Goal: Task Accomplishment & Management: Use online tool/utility

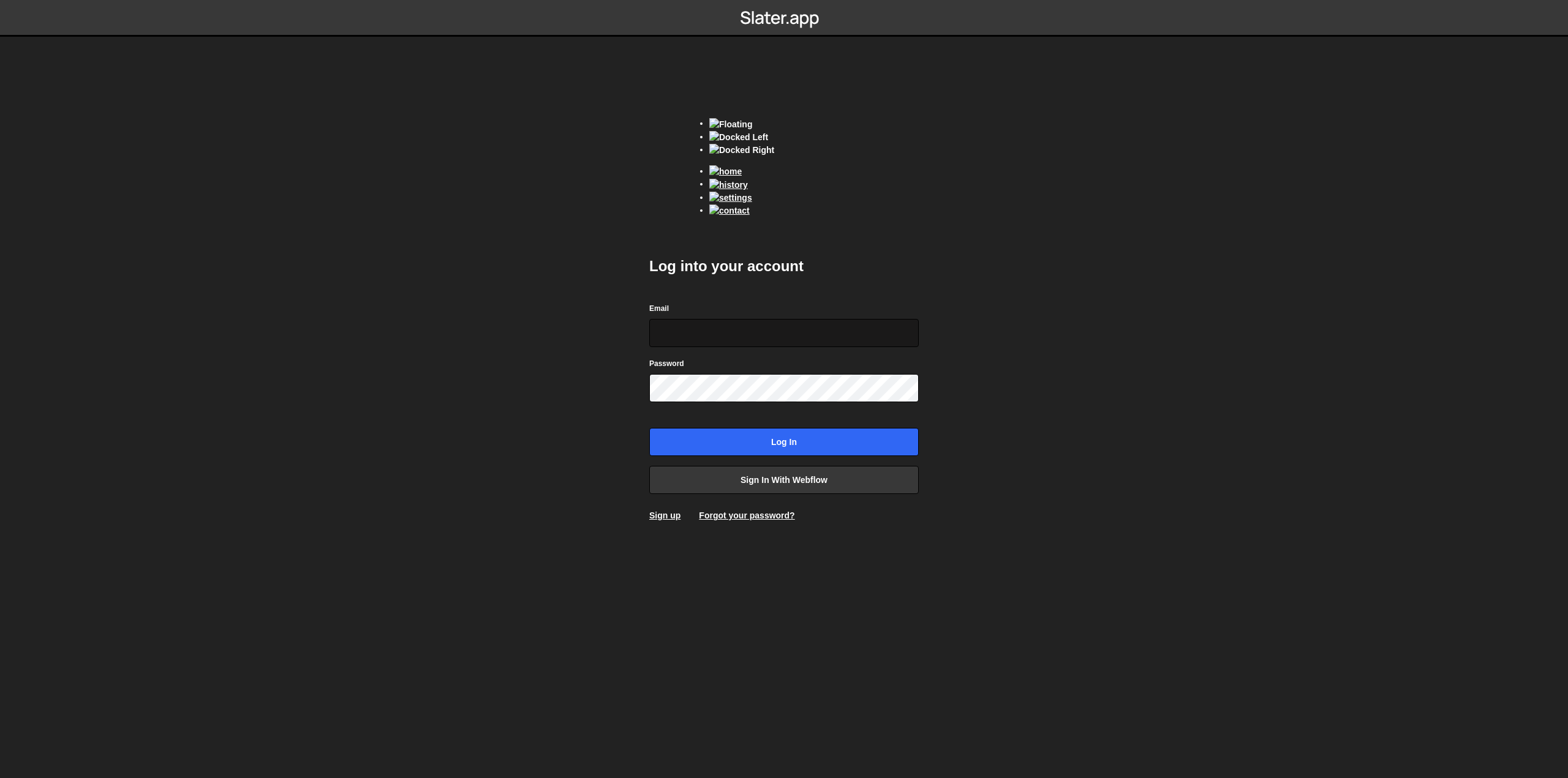
click at [739, 322] on input "Email" at bounding box center [784, 333] width 269 height 28
type input "samuel.galibert@outlook.com"
click at [649, 428] on input "Log in" at bounding box center [784, 442] width 269 height 28
drag, startPoint x: 783, startPoint y: 338, endPoint x: 766, endPoint y: 333, distance: 17.7
click at [766, 333] on input "[PERSON_NAME][EMAIL_ADDRESS][DOMAIN_NAME]" at bounding box center [784, 333] width 269 height 28
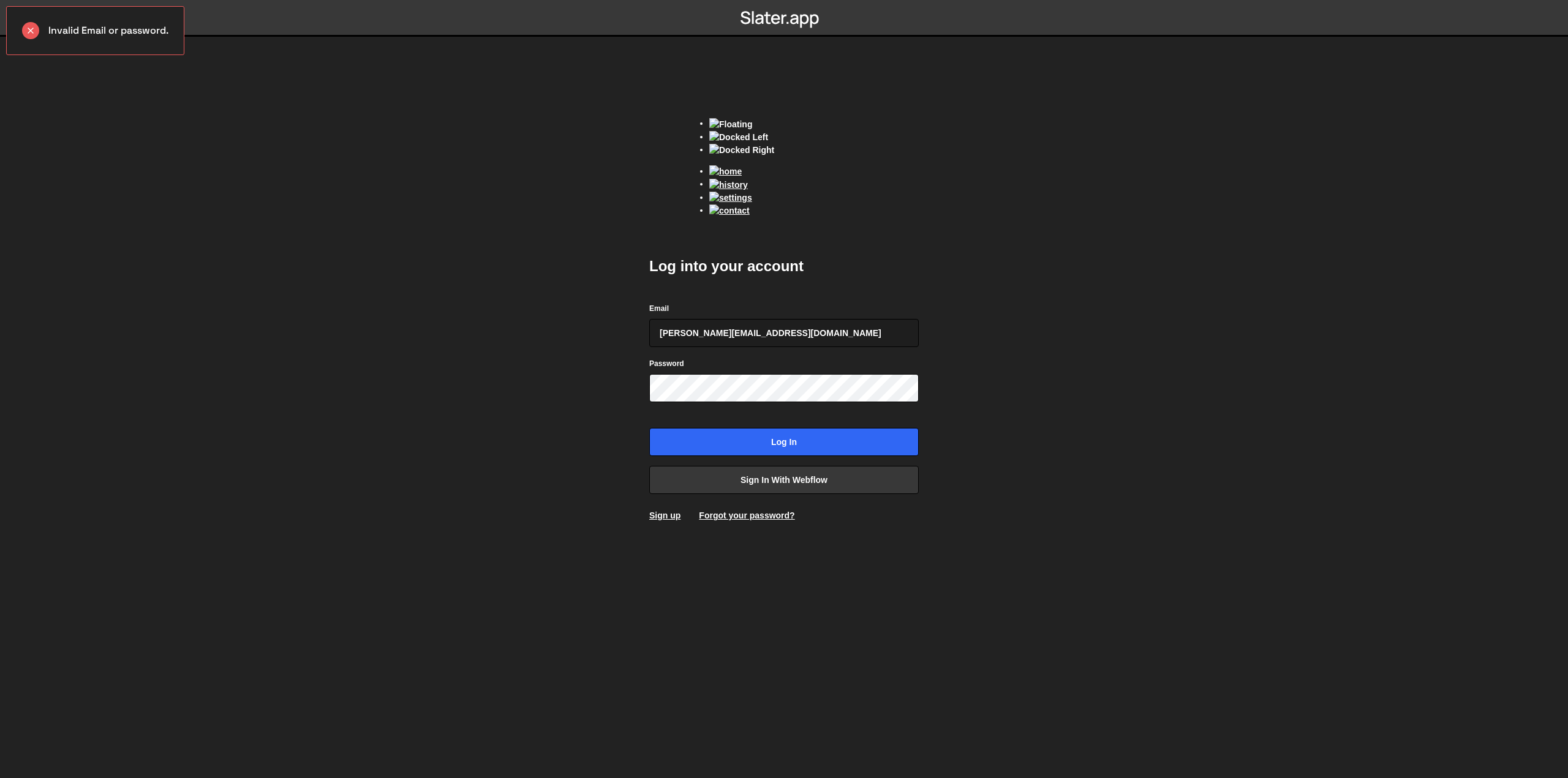
type input "samuel.galibert@outlook.fr"
click at [649, 428] on input "Log in" at bounding box center [784, 442] width 269 height 28
drag, startPoint x: 786, startPoint y: 324, endPoint x: 729, endPoint y: 333, distance: 57.7
click at [729, 333] on input "samuel.galibert@outlook.fr" at bounding box center [784, 333] width 269 height 28
type input "samuel.galibert@gmail.com"
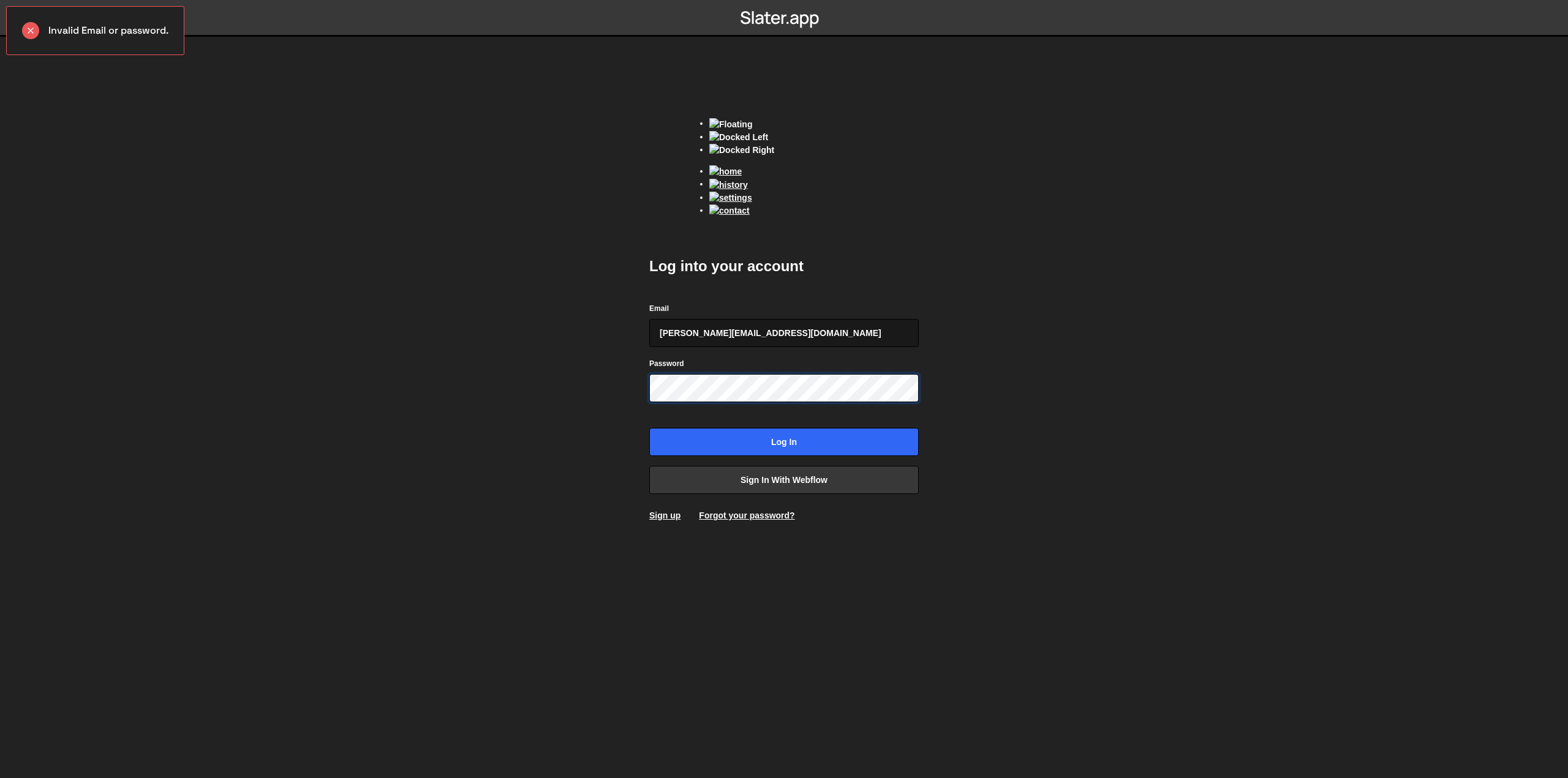
click at [649, 428] on input "Log in" at bounding box center [784, 442] width 269 height 28
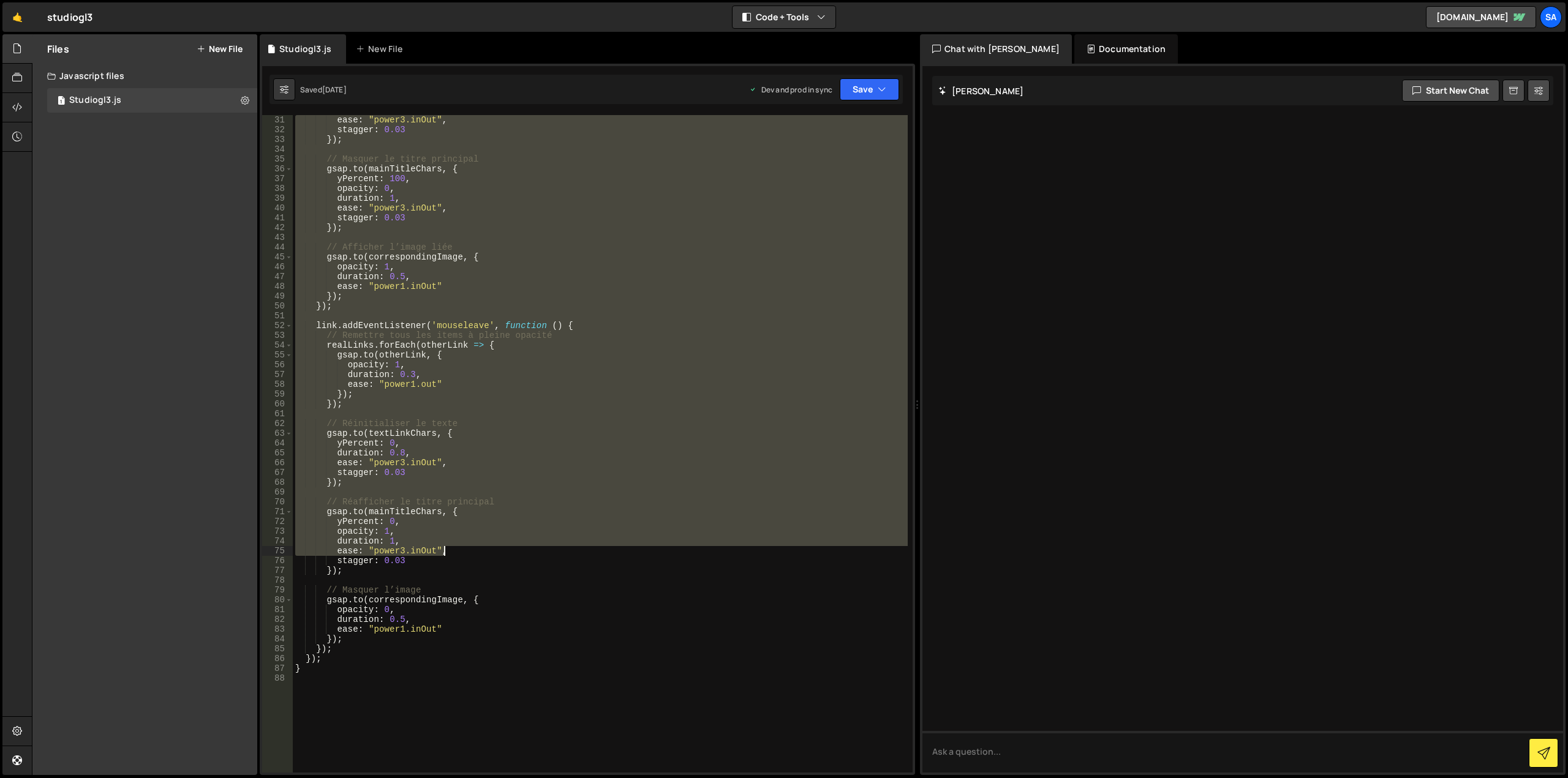
scroll to position [528, 0]
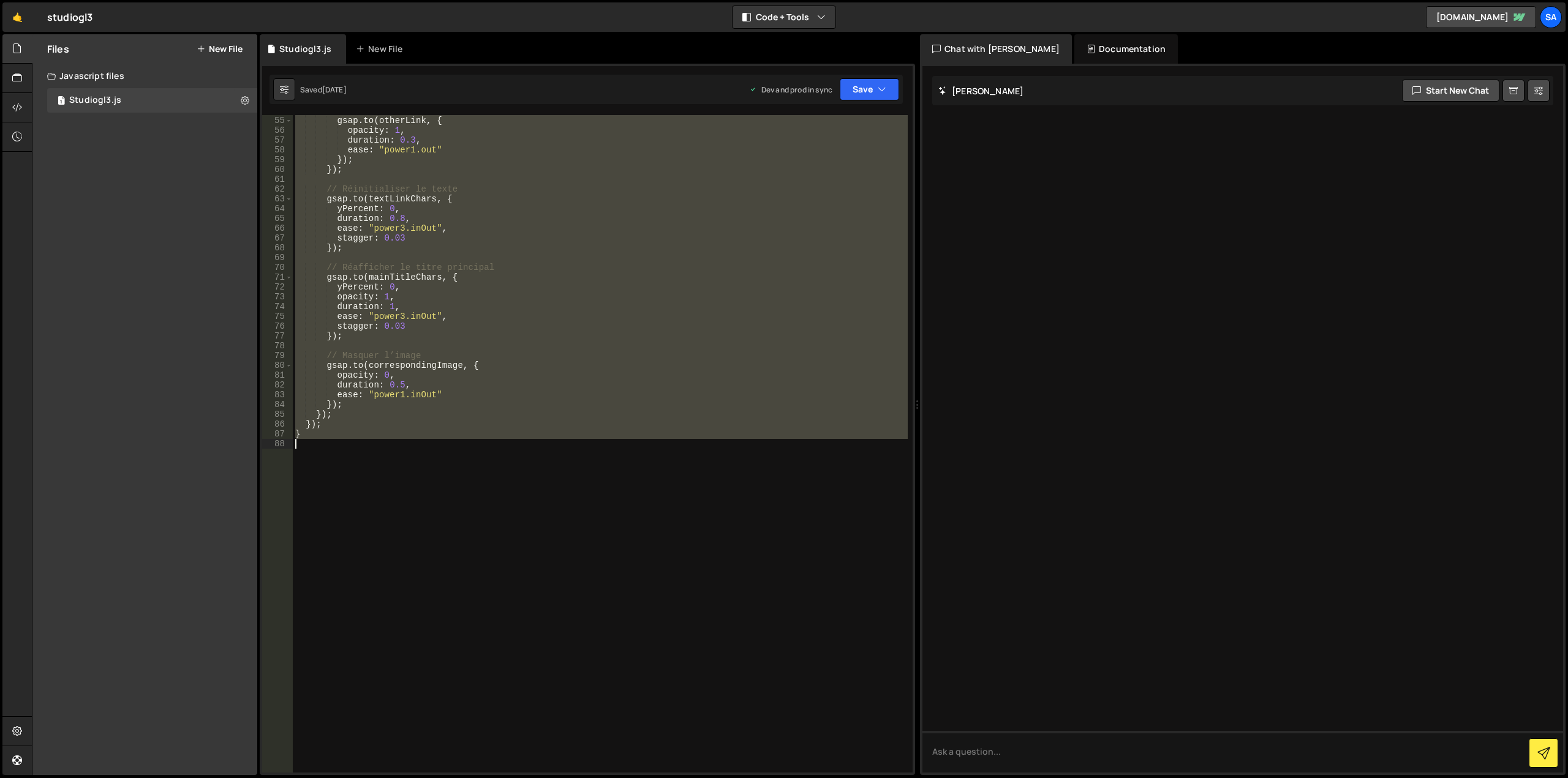
drag, startPoint x: 293, startPoint y: 119, endPoint x: 598, endPoint y: 565, distance: 540.3
click at [598, 565] on div "realLinks . forEach ( otherLink => { gsap . to ( otherLink , { opacity : 1 , du…" at bounding box center [600, 444] width 615 height 677
type textarea "}"
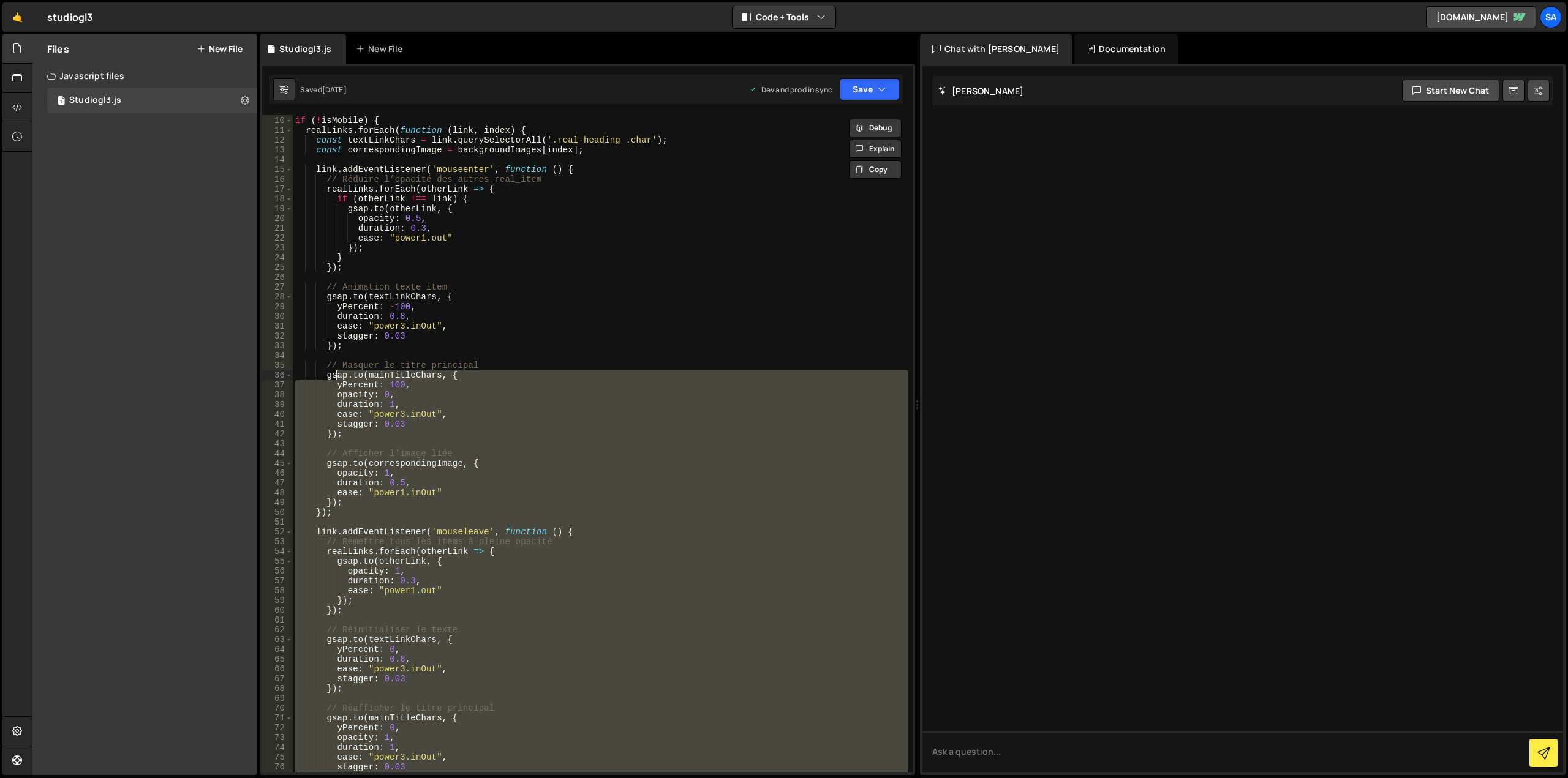
scroll to position [0, 0]
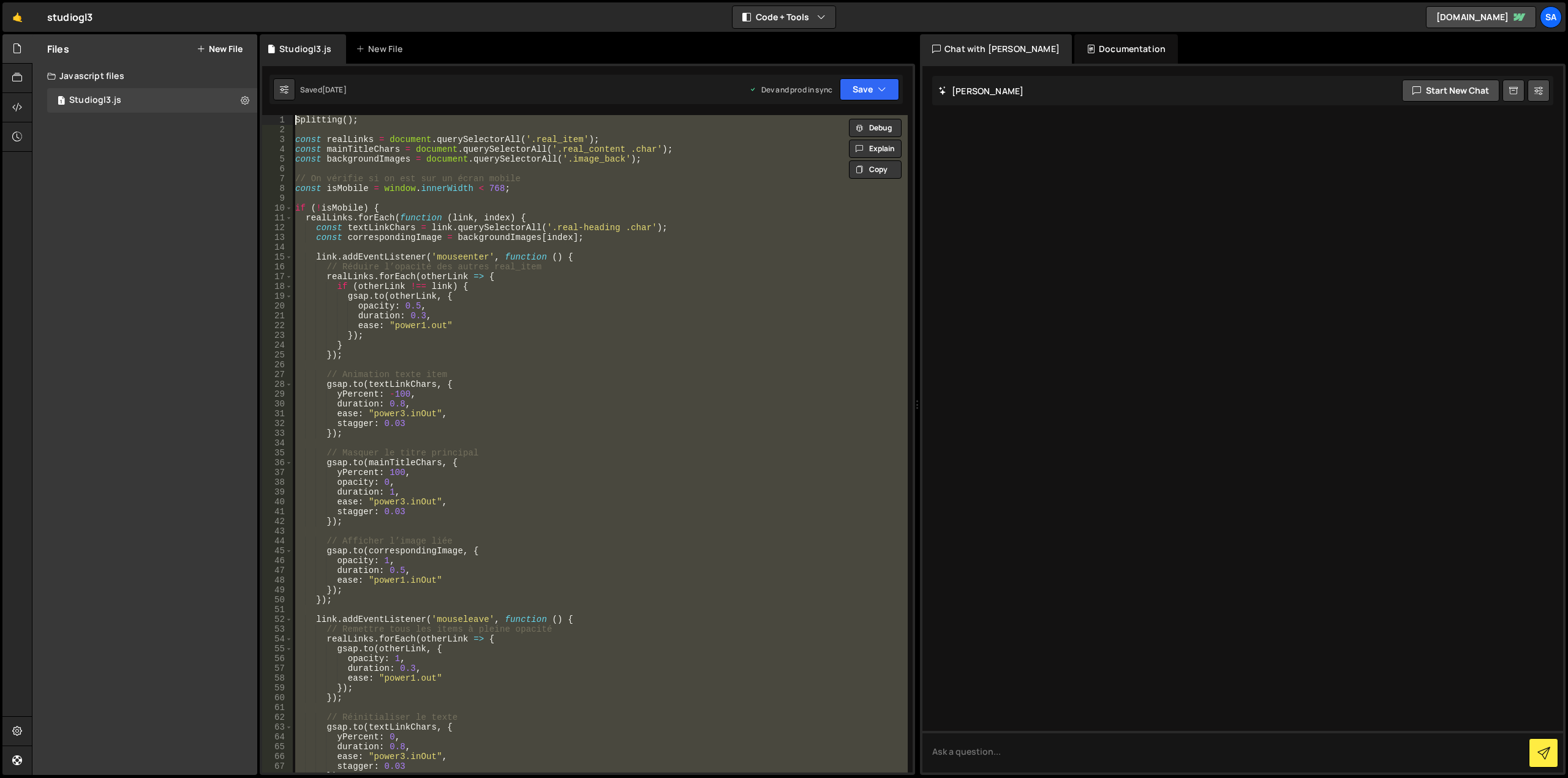
drag, startPoint x: 372, startPoint y: 567, endPoint x: 309, endPoint y: 148, distance: 423.7
click at [277, 109] on div "duration: 1, 1 2 3 4 5 6 7 8 9 10 11 12 13 14 15 16 17 18 19 20 21 22 23 24 25 …" at bounding box center [588, 419] width 656 height 712
type textarea "Splitting();"
paste textarea
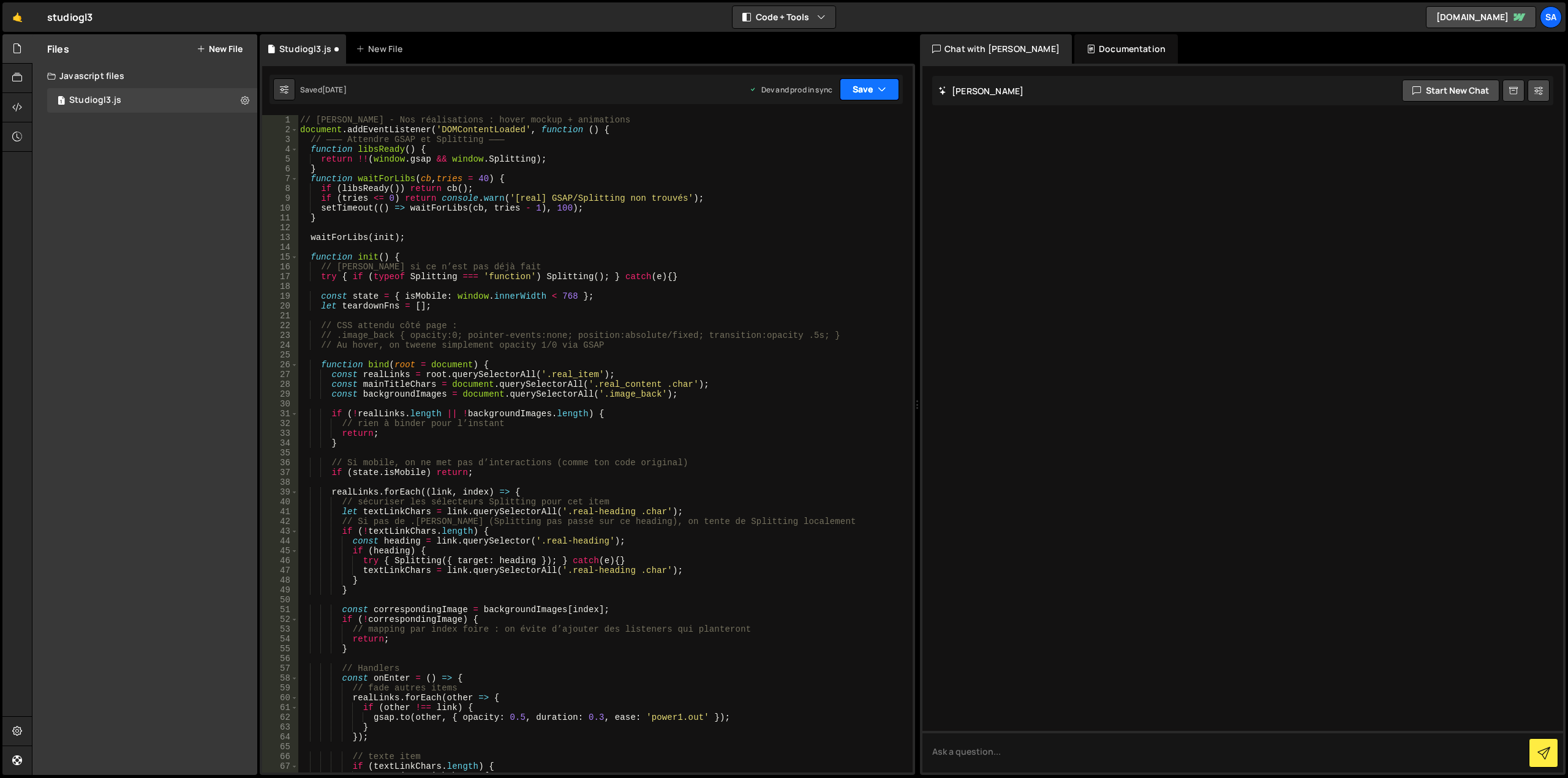
click at [870, 88] on button "Save" at bounding box center [870, 90] width 60 height 22
click at [810, 173] on div "4 months ago" at bounding box center [798, 172] width 24 height 10
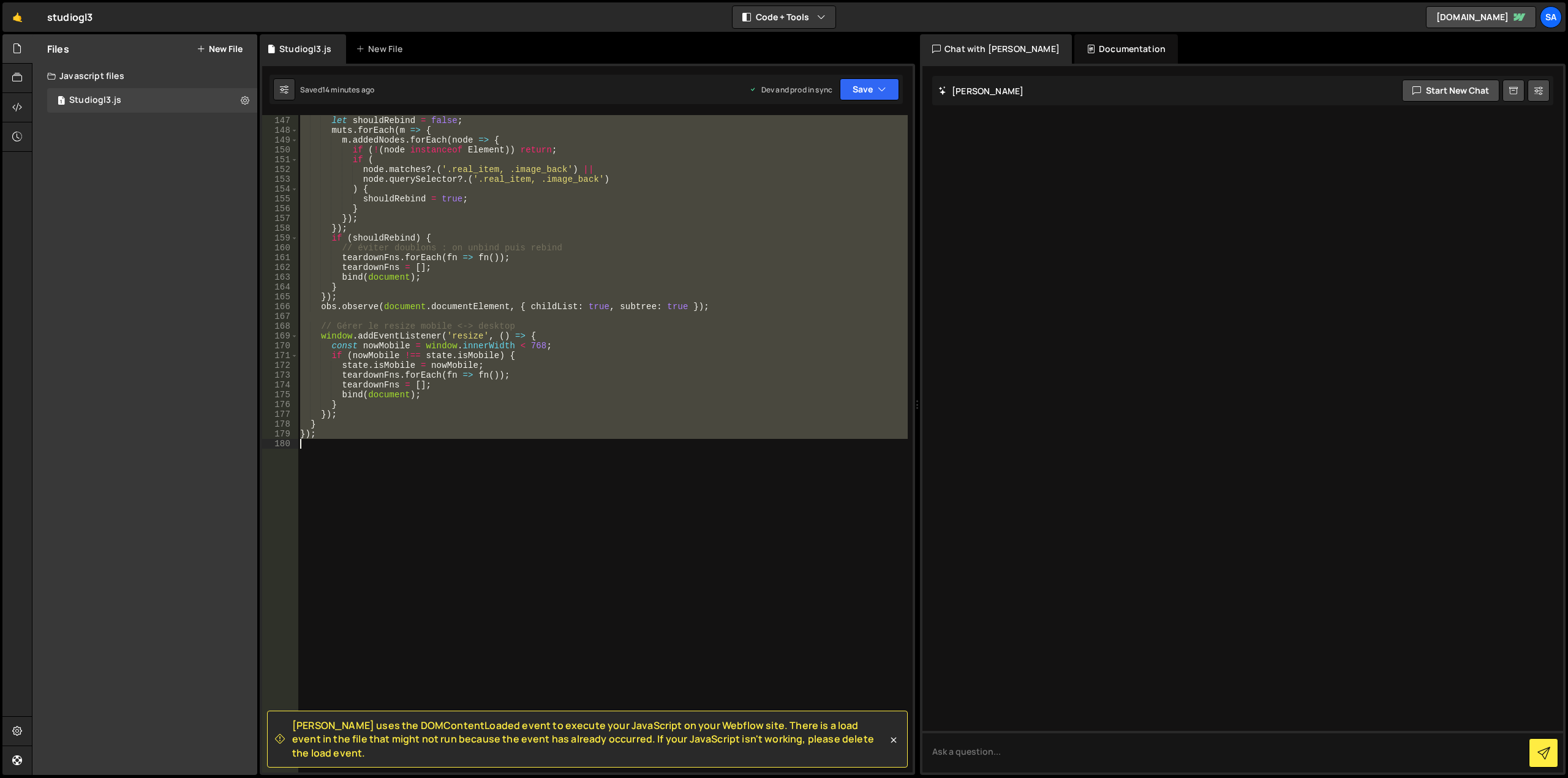
drag, startPoint x: 301, startPoint y: 120, endPoint x: 643, endPoint y: 543, distance: 544.0
click at [643, 543] on div "const obs = new MutationObserver (( muts ) => { let shouldRebind = false ; muts…" at bounding box center [603, 444] width 610 height 677
type textarea "});"
paste textarea
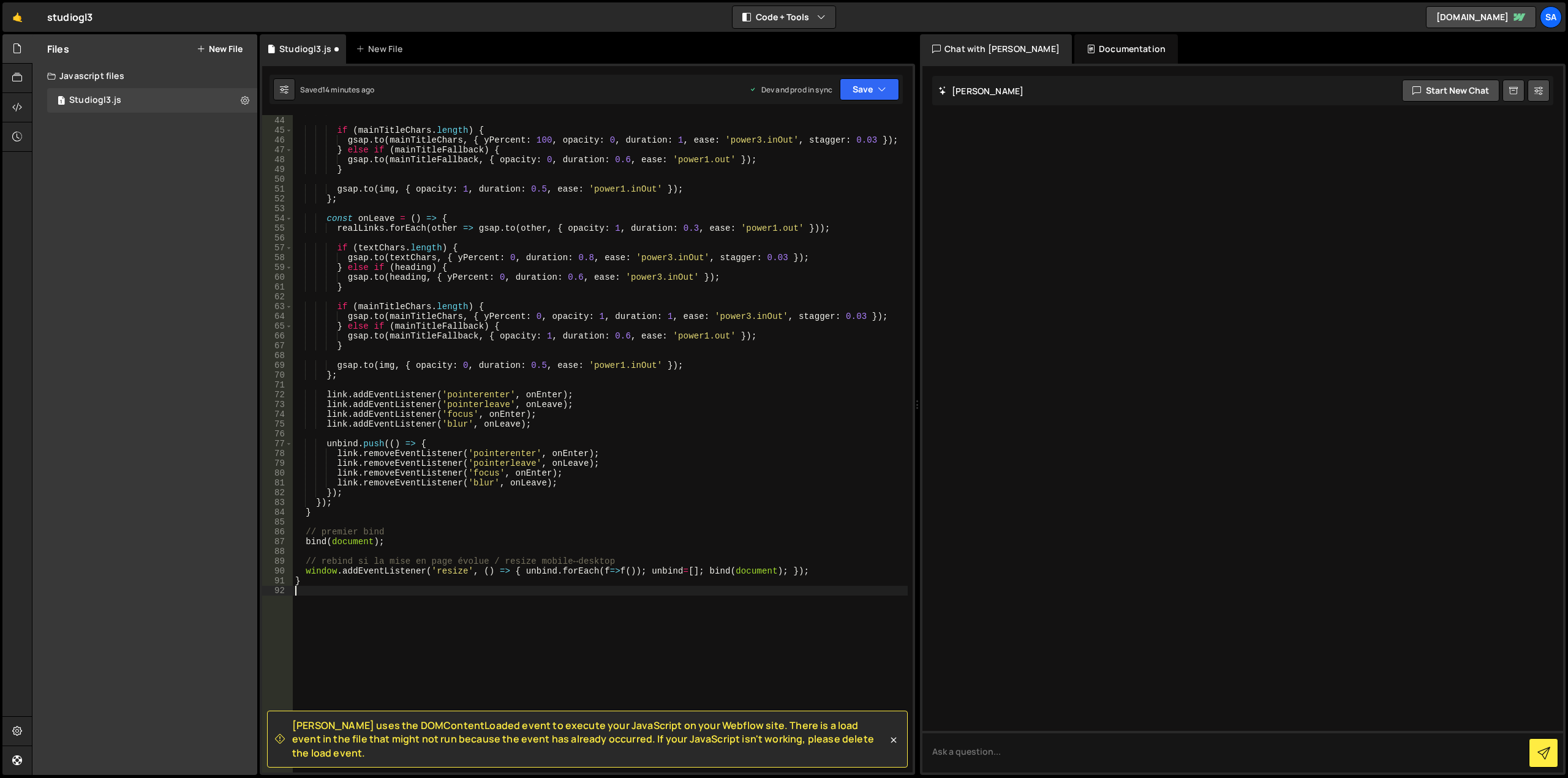
scroll to position [384, 0]
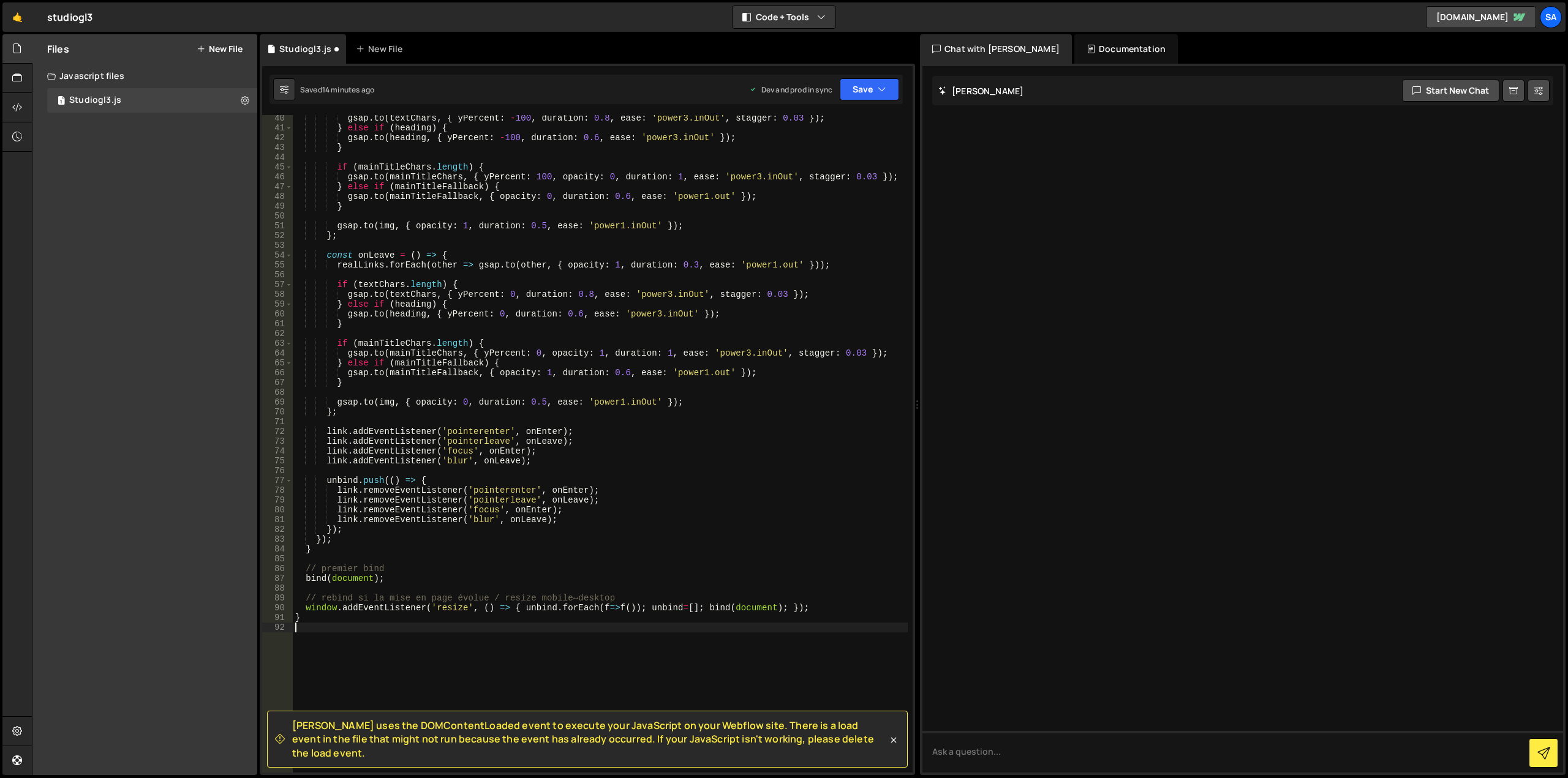
click at [718, 389] on div "gsap . to ( textChars , { yPercent : - 100 , duration : 0.8 , ease : 'power3.in…" at bounding box center [600, 452] width 615 height 677
click at [873, 96] on button "Save" at bounding box center [870, 90] width 60 height 22
click at [864, 123] on div "Save to Staging S" at bounding box center [828, 119] width 127 height 12
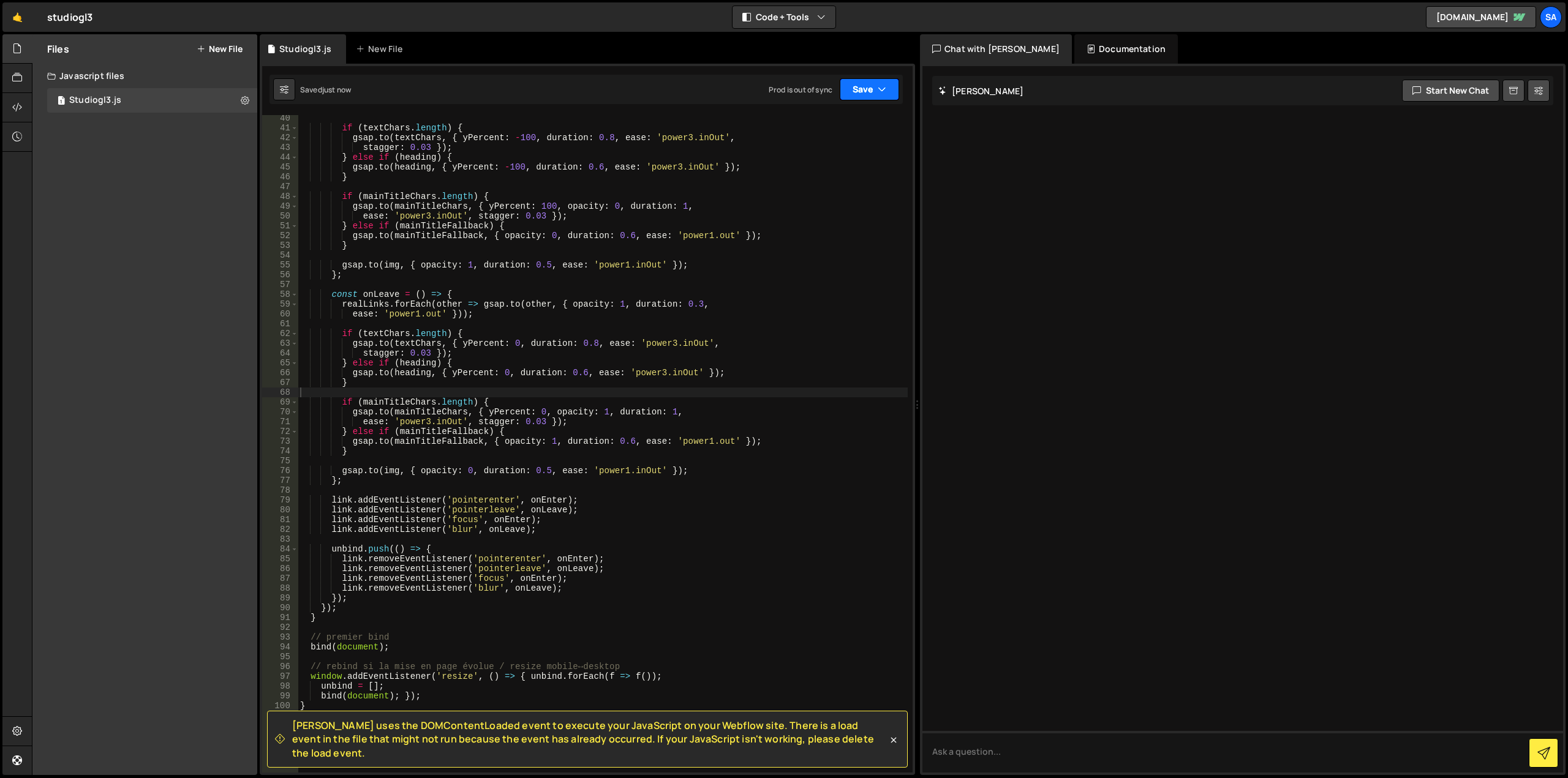
click at [871, 96] on button "Save" at bounding box center [870, 90] width 60 height 22
click at [865, 159] on div "Save to Production S" at bounding box center [828, 159] width 127 height 12
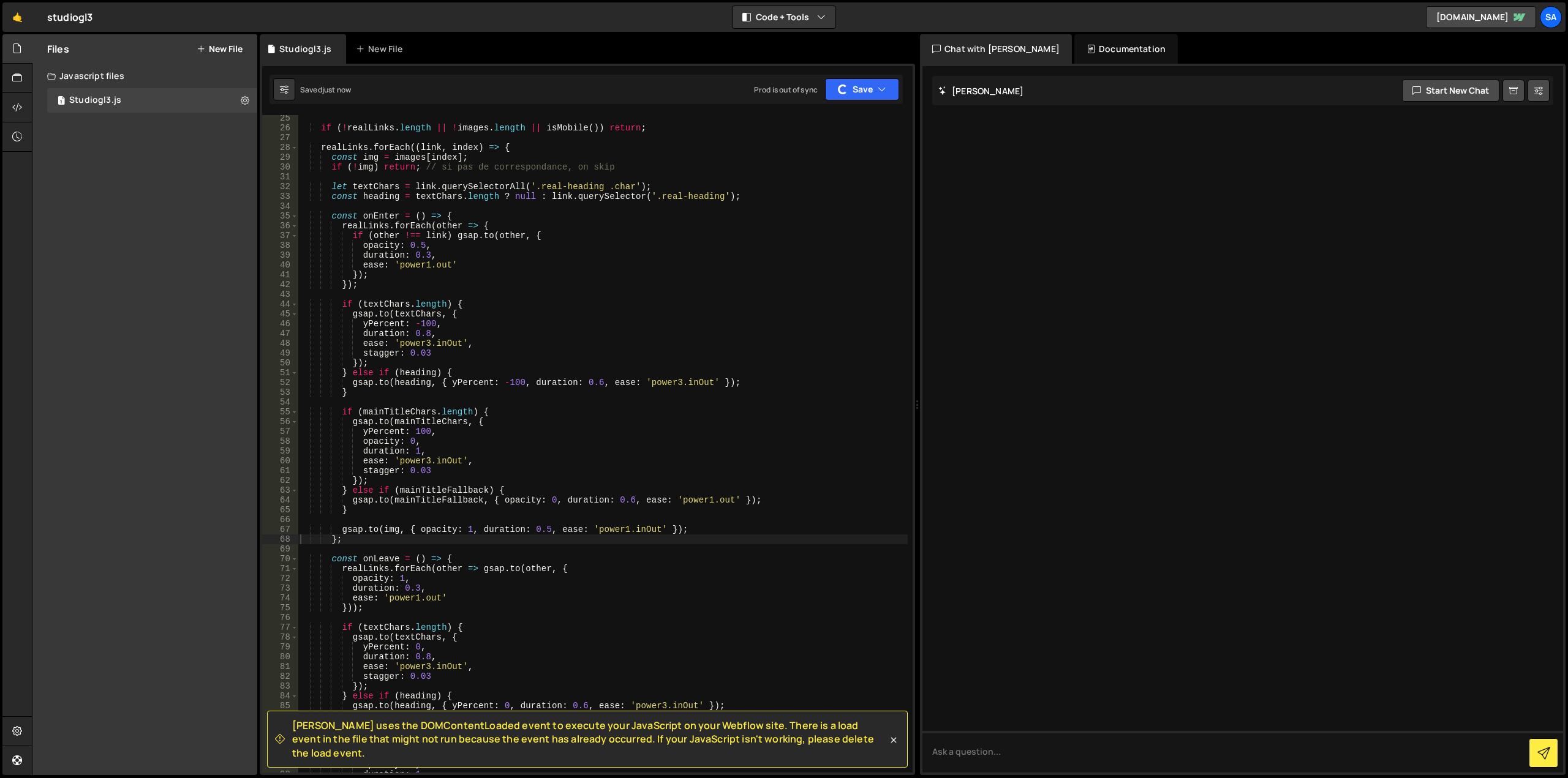
scroll to position [237, 0]
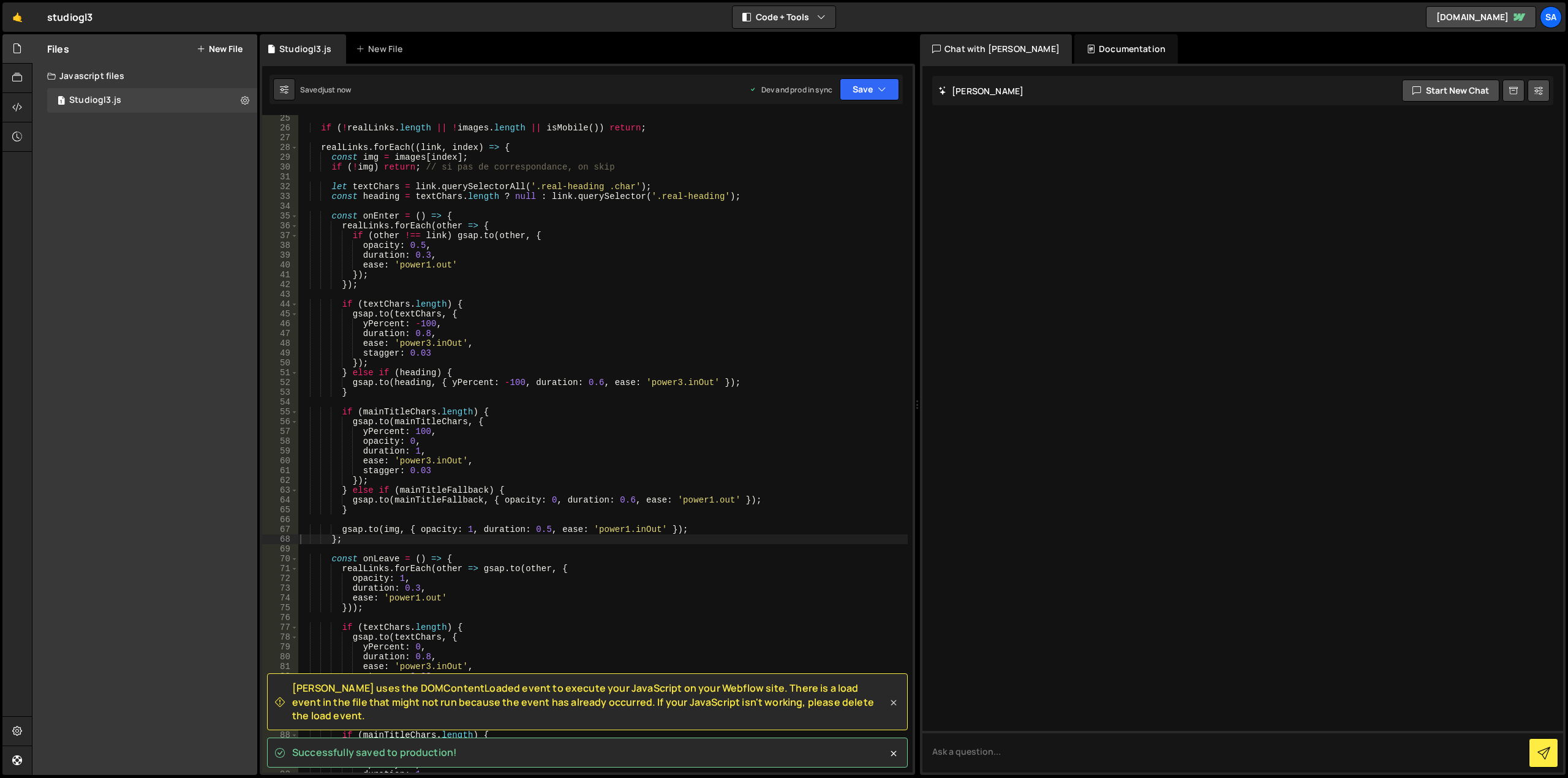
click at [890, 709] on icon at bounding box center [893, 702] width 12 height 12
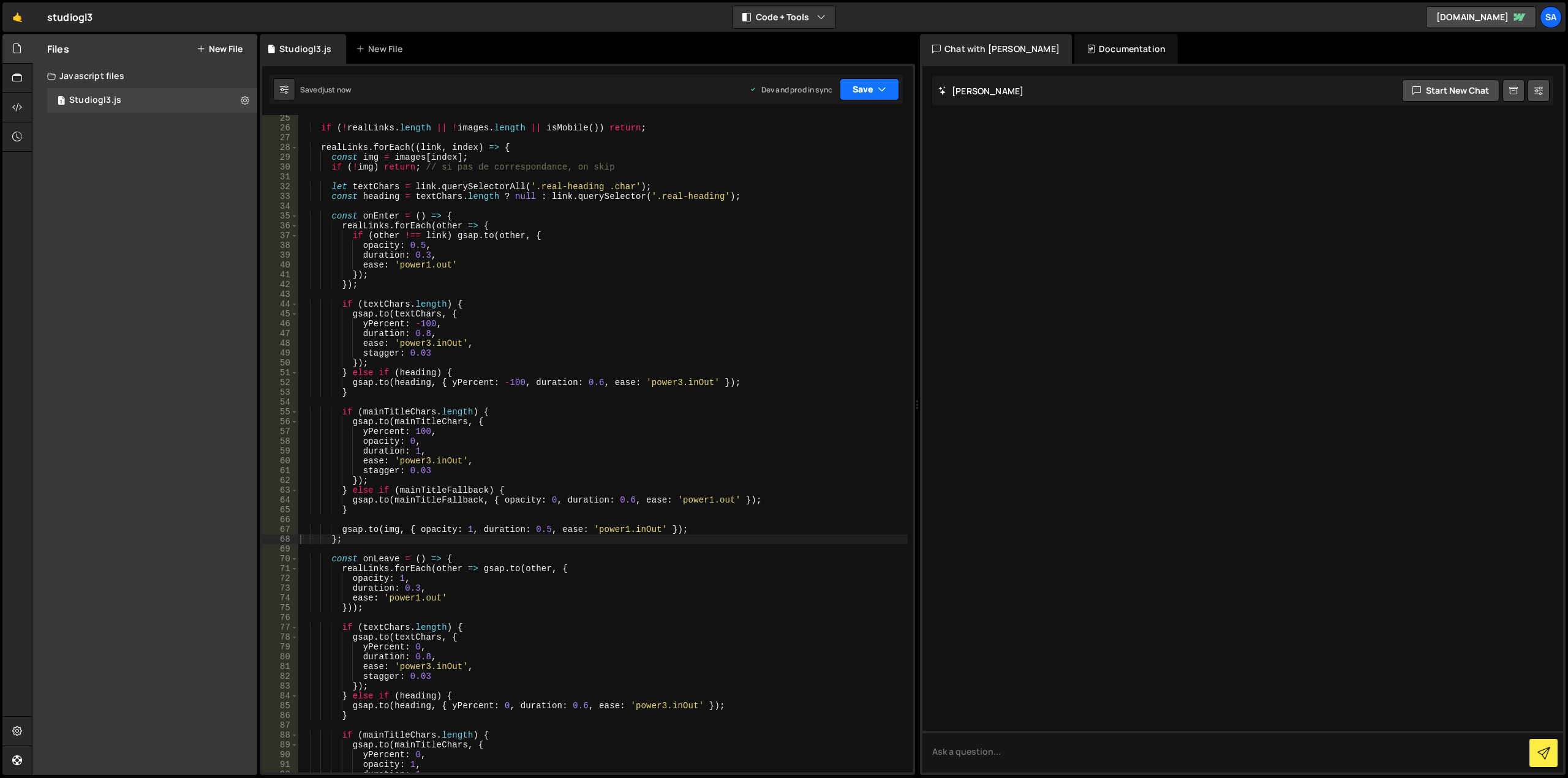
click at [873, 95] on button "Save" at bounding box center [870, 90] width 60 height 22
click at [858, 177] on div "Saved just now" at bounding box center [828, 173] width 127 height 15
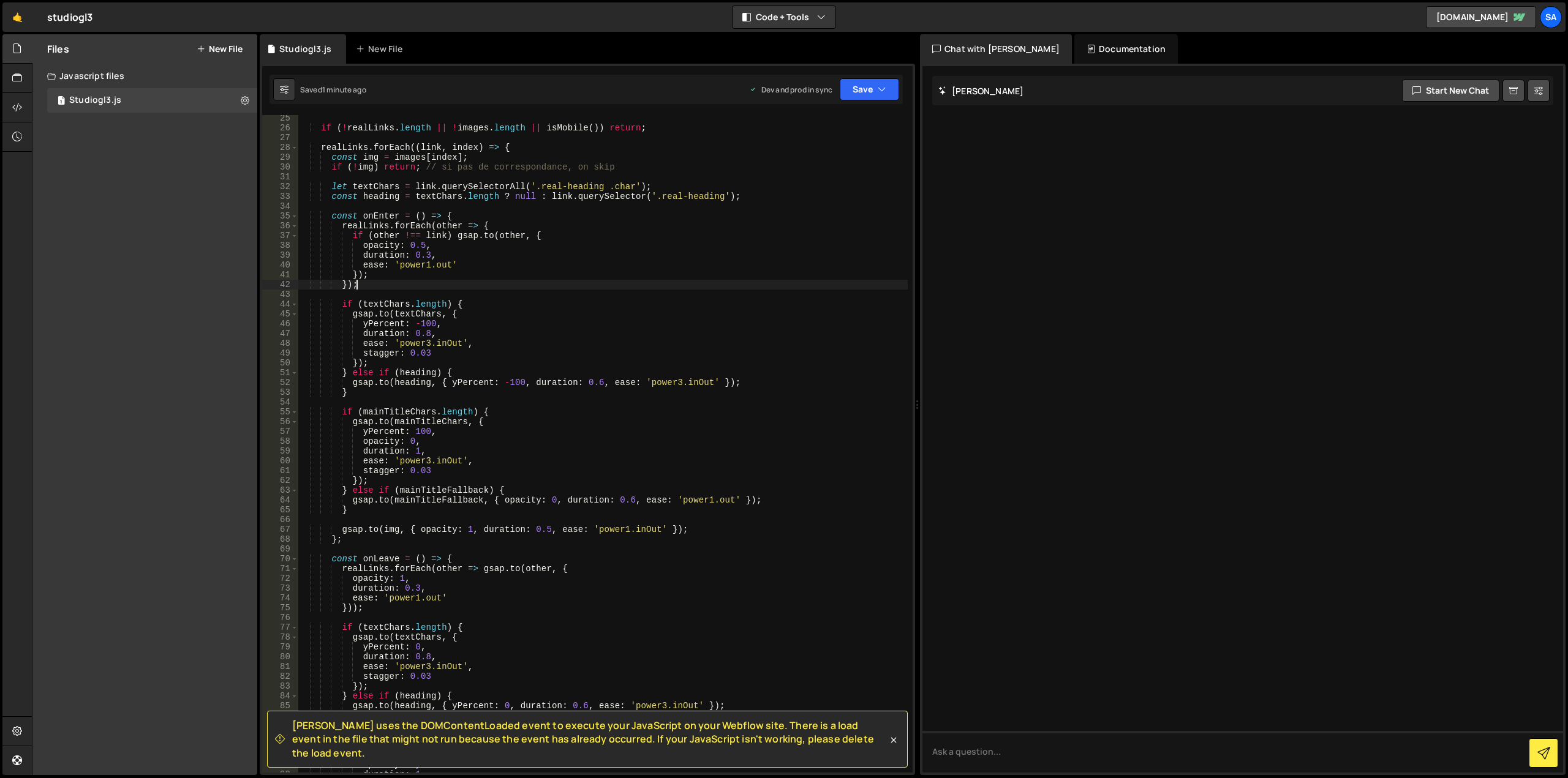
click at [469, 281] on div "if ( ! realLinks . length || ! images . length || isMobile ( )) return ; realLi…" at bounding box center [603, 452] width 610 height 677
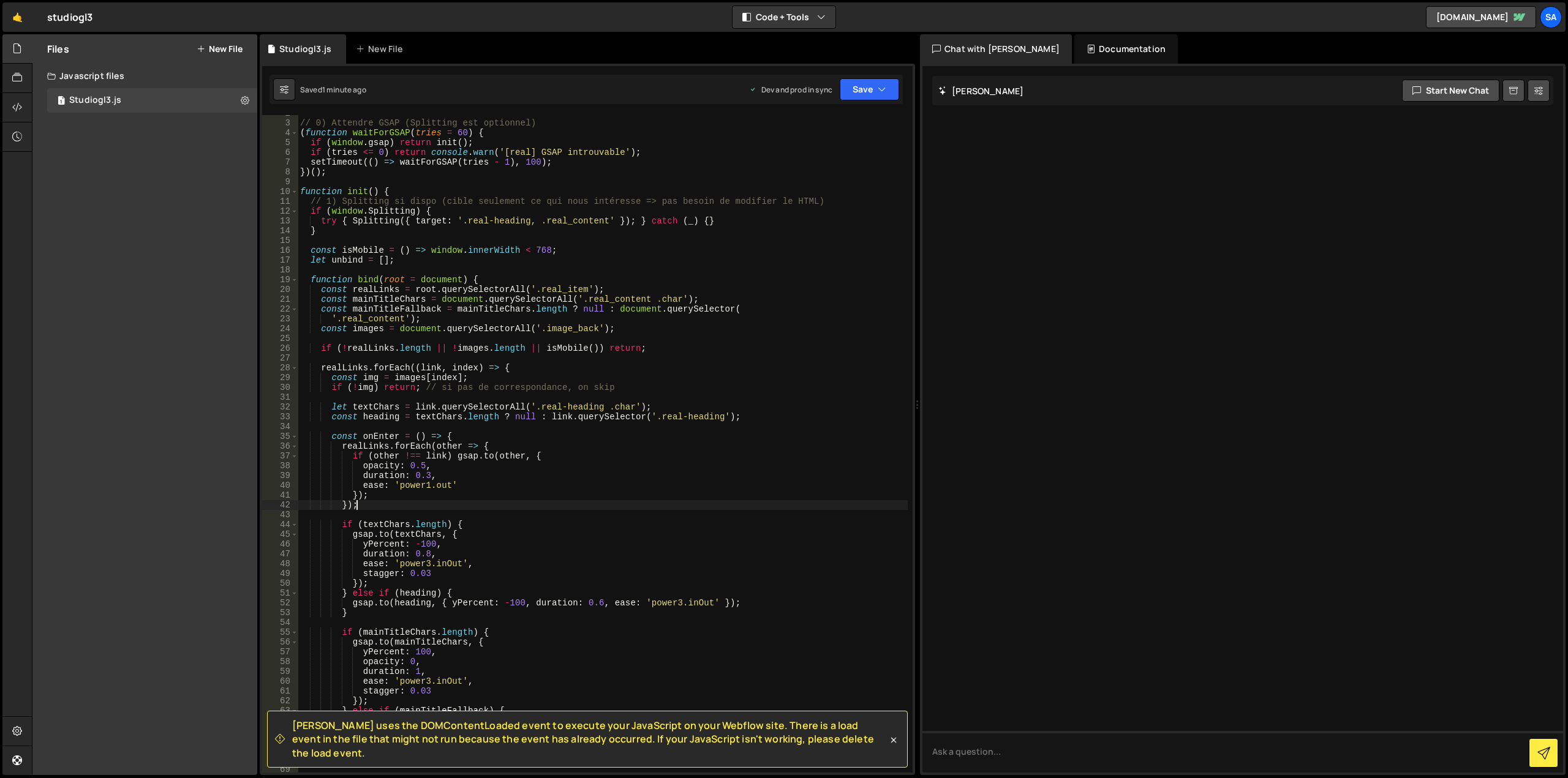
scroll to position [0, 0]
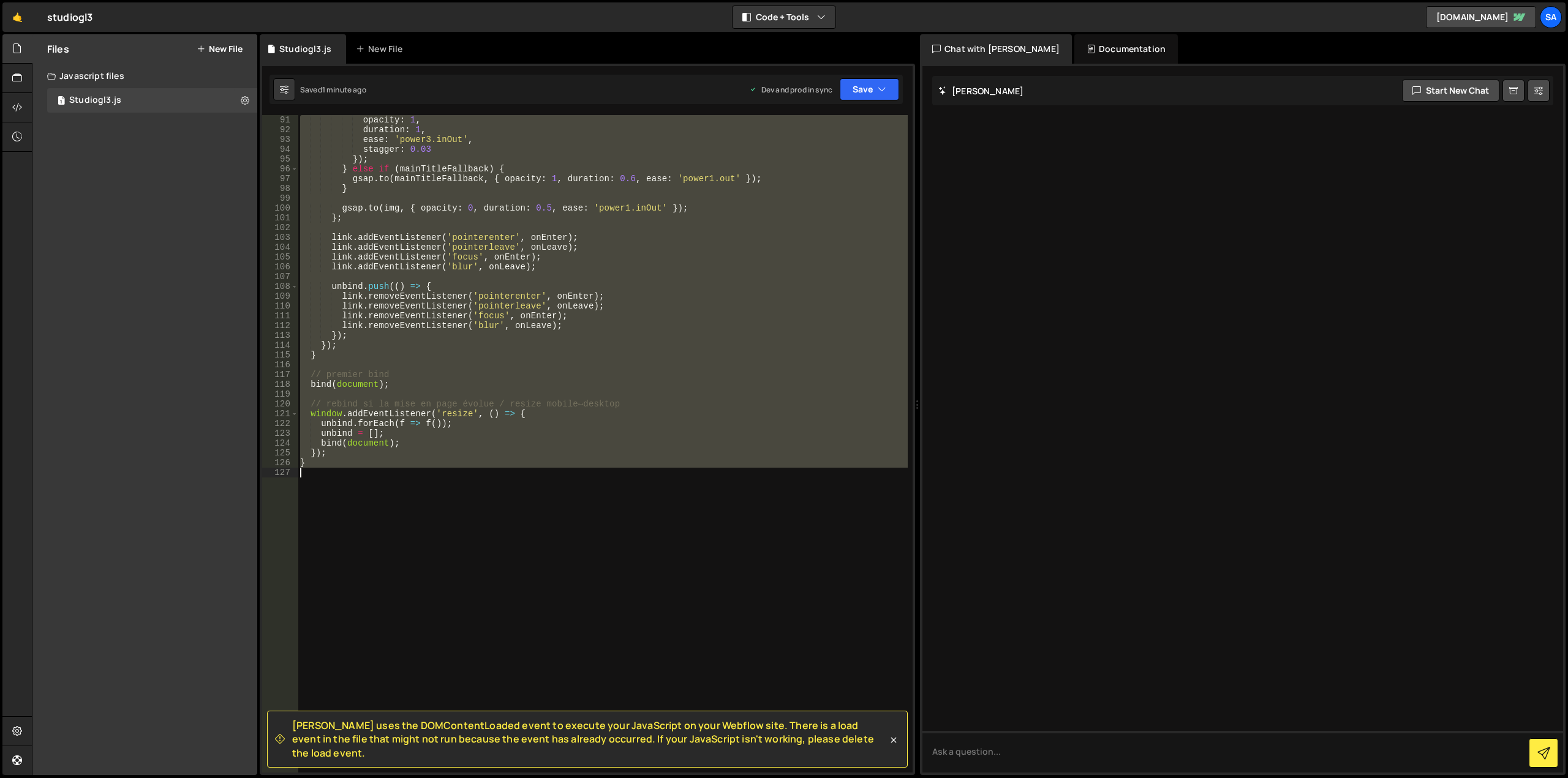
drag, startPoint x: 299, startPoint y: 118, endPoint x: 675, endPoint y: 529, distance: 557.0
click at [675, 529] on div "opacity : 1 , duration : 1 , ease : 'power3.inOut' , stagger : 0.03 }) ; } else…" at bounding box center [603, 454] width 610 height 677
paste textarea ")();"
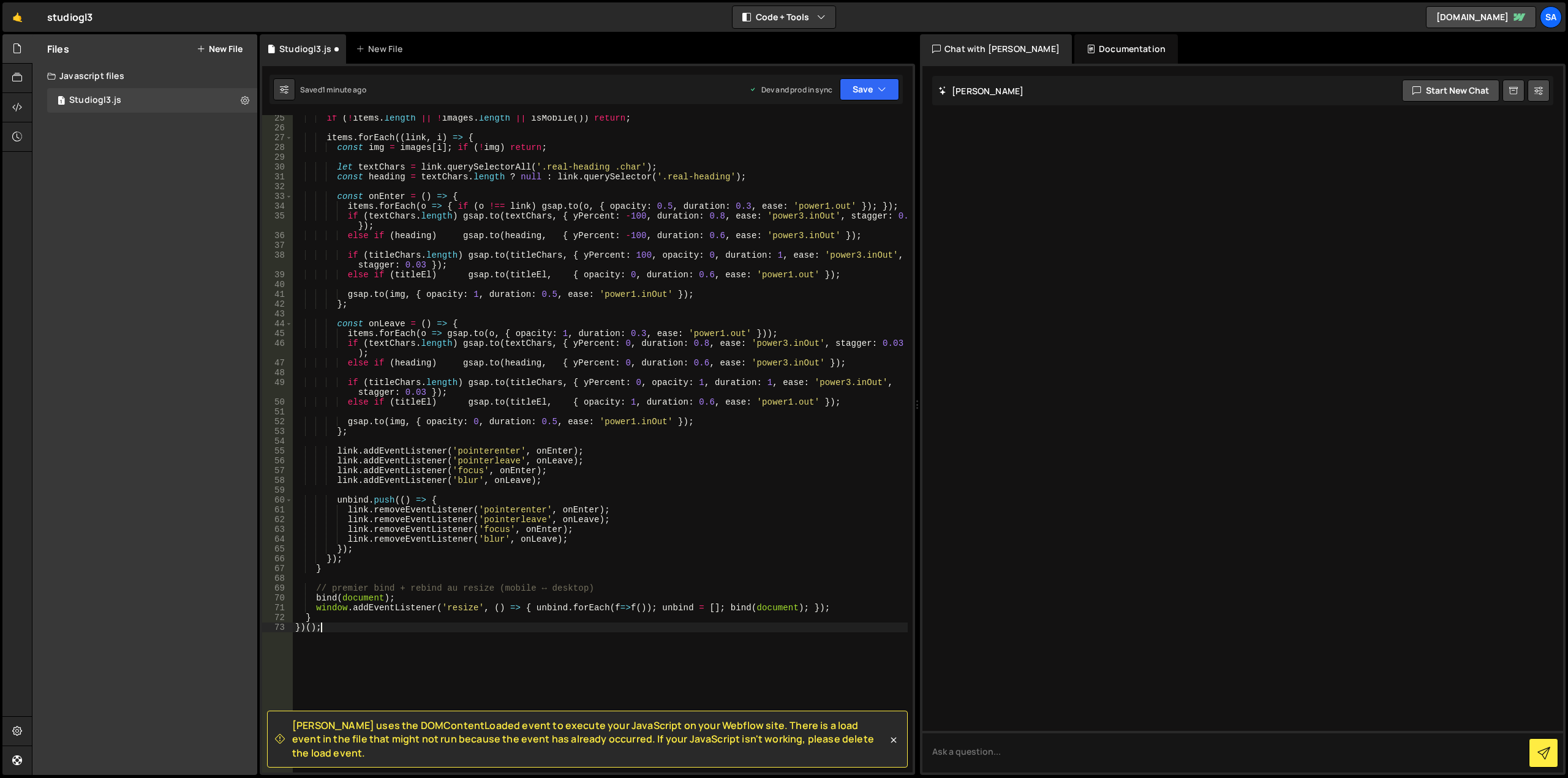
scroll to position [237, 0]
click at [893, 746] on icon at bounding box center [893, 740] width 12 height 12
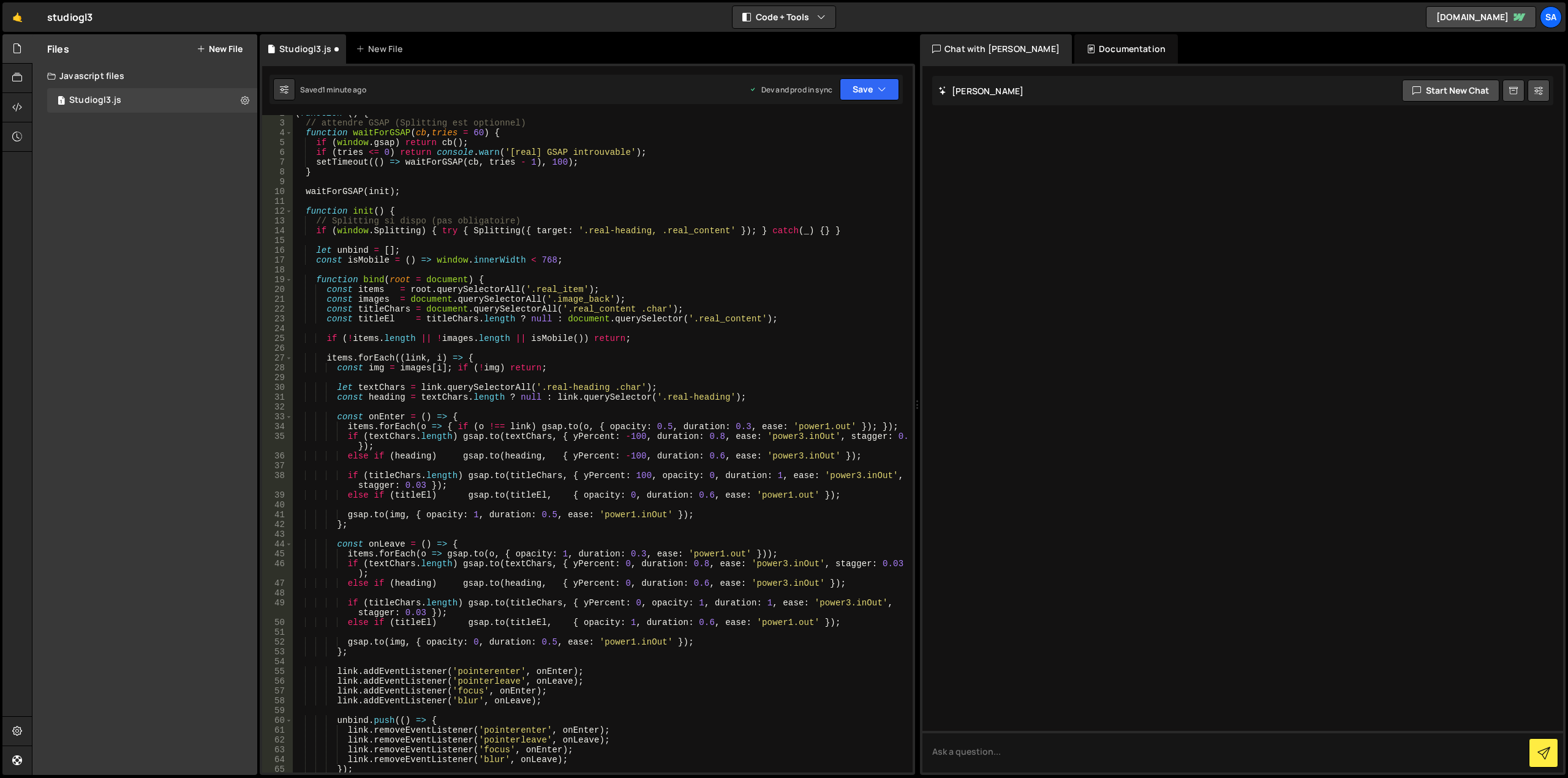
scroll to position [0, 0]
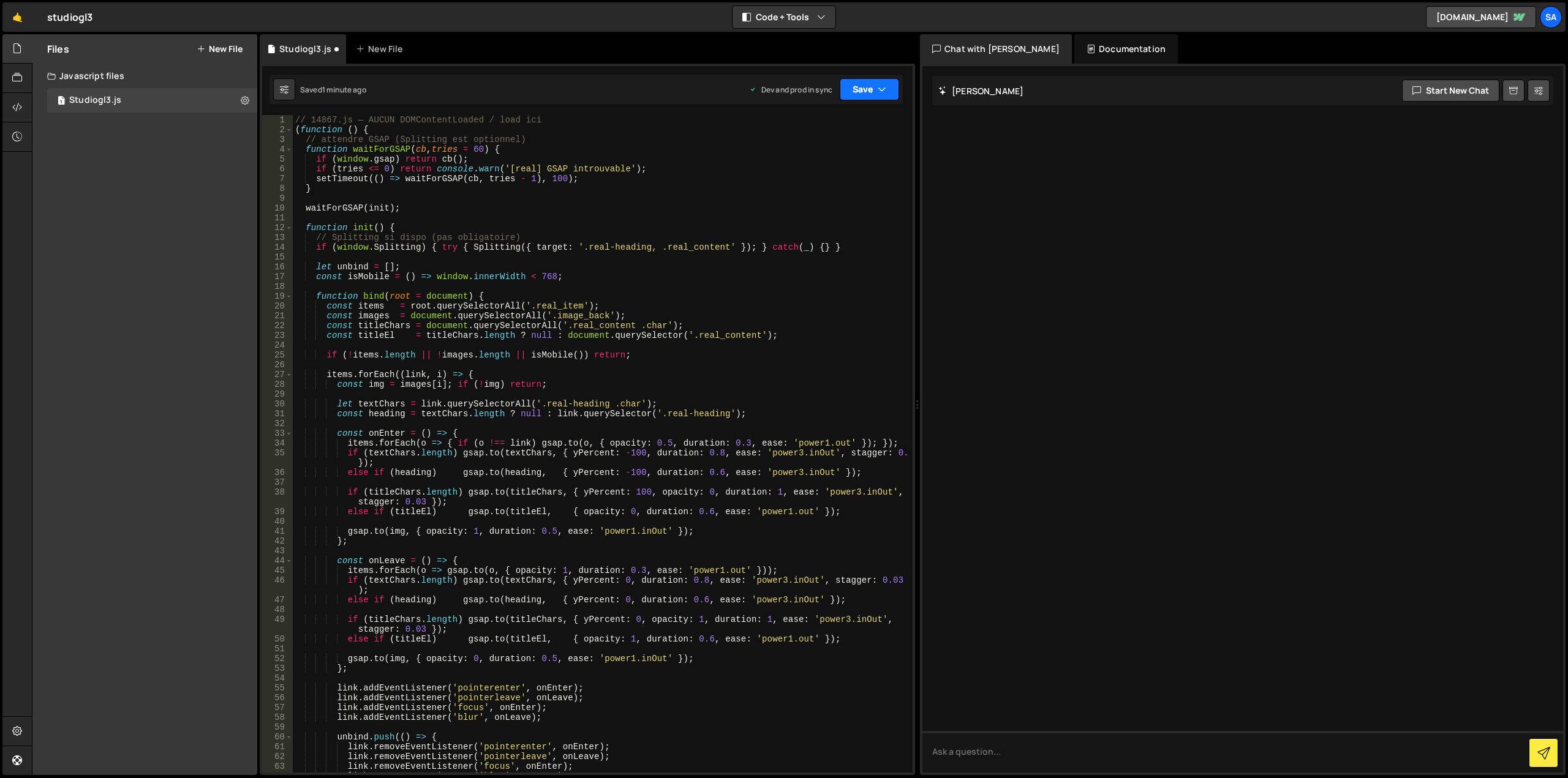
click at [864, 87] on button "Save" at bounding box center [870, 90] width 60 height 22
click at [836, 167] on div "Saved 1 minute ago" at bounding box center [828, 173] width 127 height 15
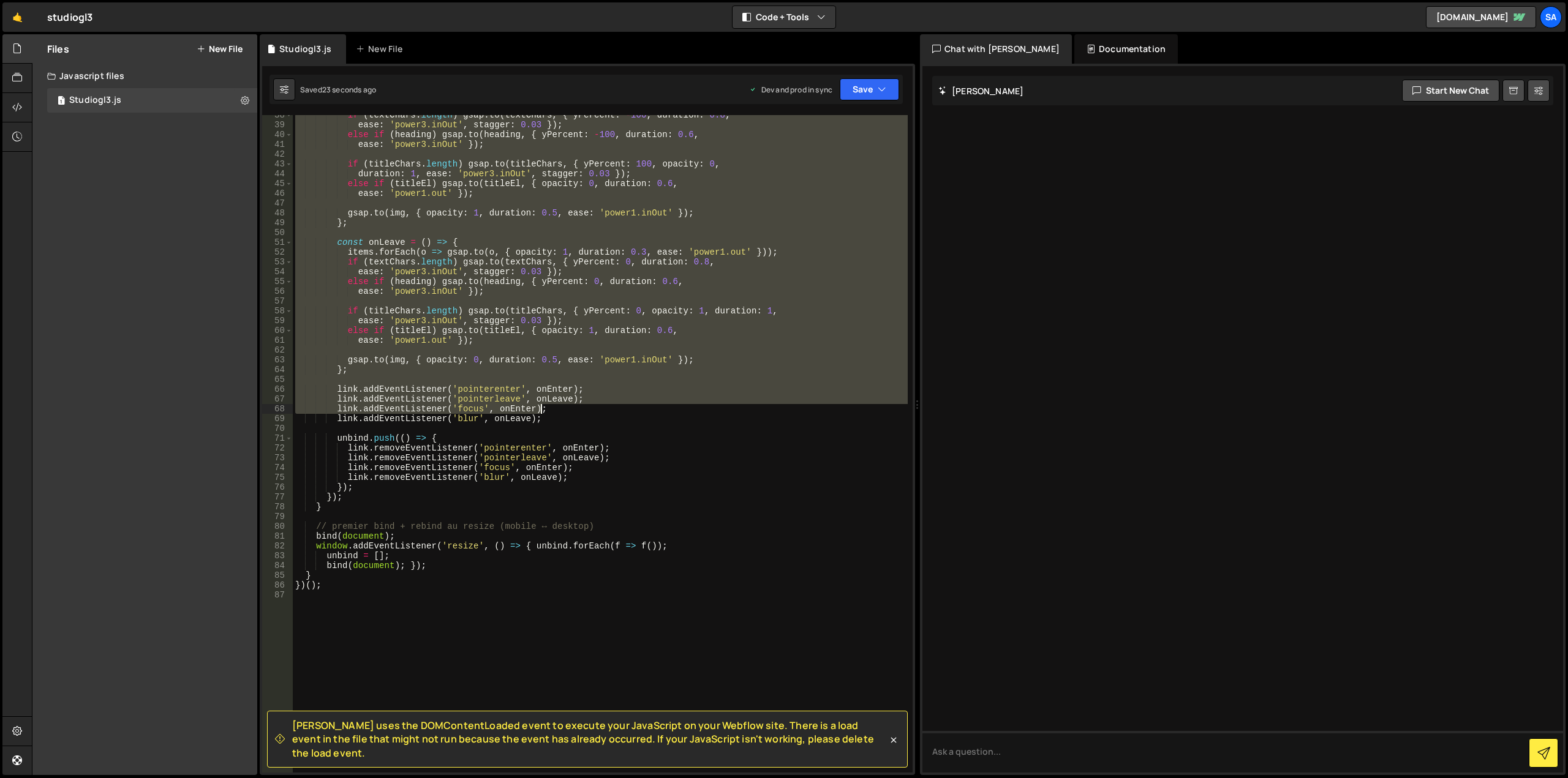
scroll to position [519, 0]
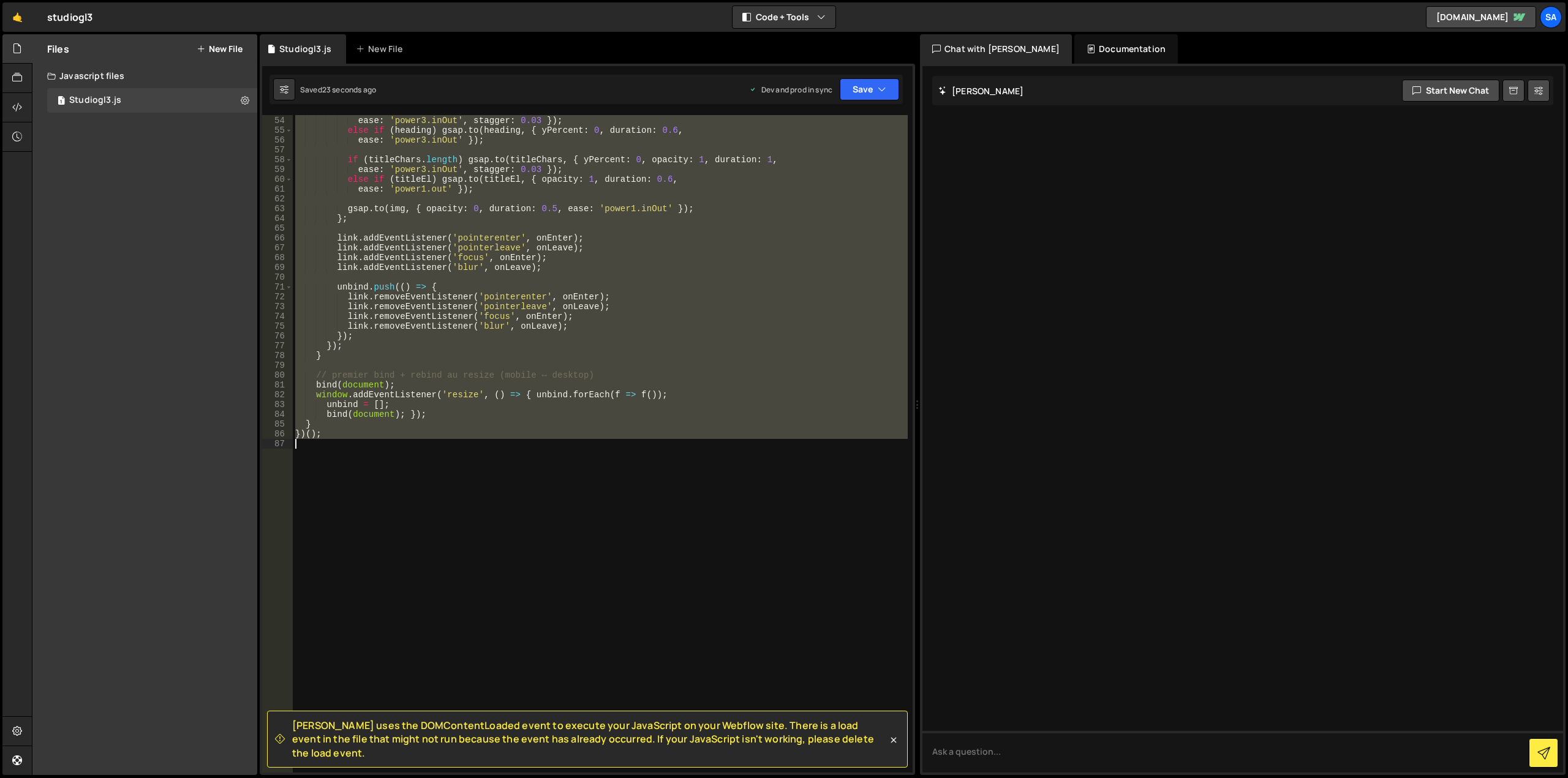
drag, startPoint x: 297, startPoint y: 122, endPoint x: 624, endPoint y: 481, distance: 485.6
click at [624, 481] on div "if ( textChars . length ) gsap . to ( textChars , { yPercent : 0 , duration : 0…" at bounding box center [600, 444] width 615 height 677
type textarea "})();"
paste textarea
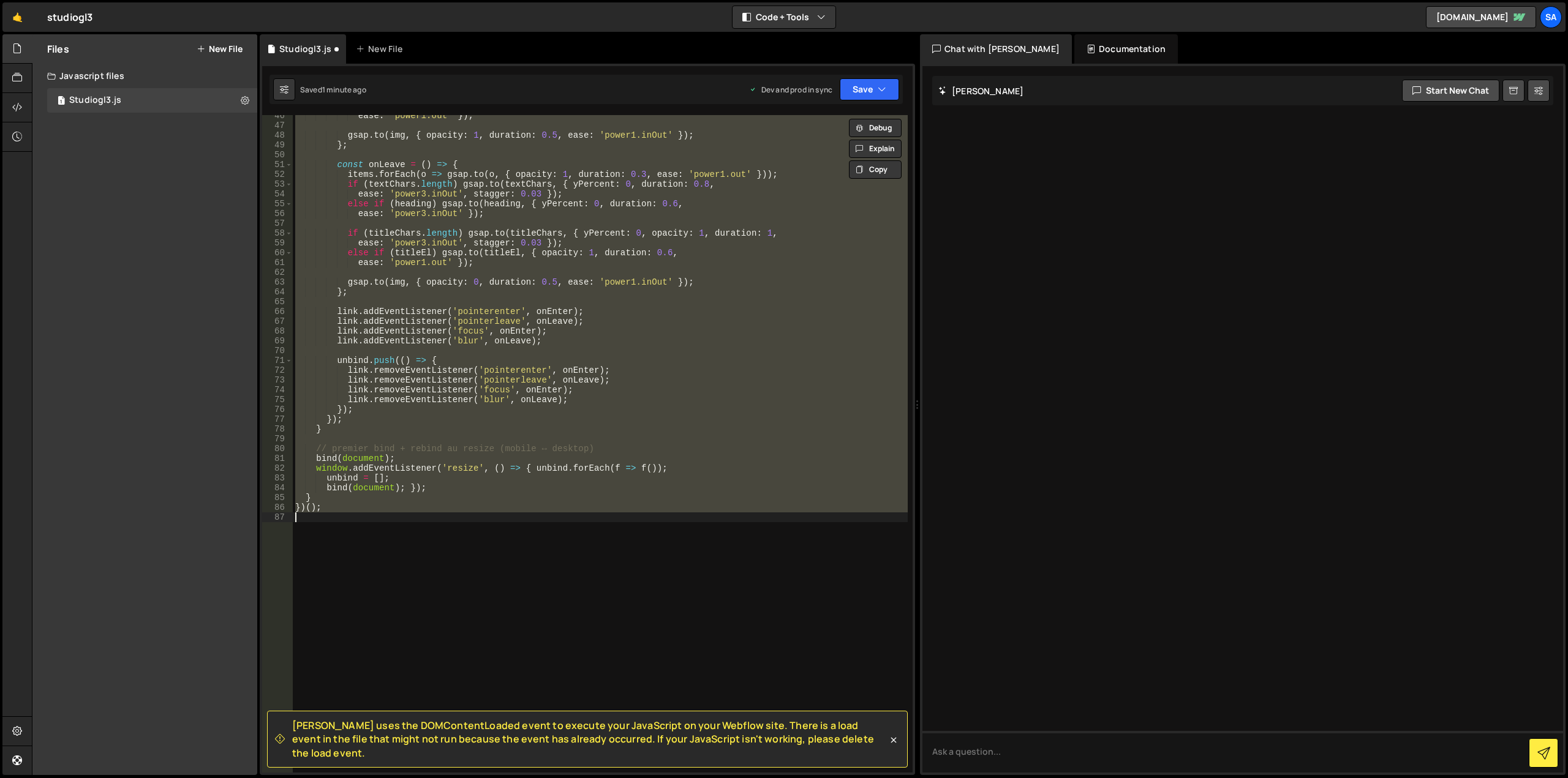
click at [486, 237] on div "ease : 'power1.out' }) ; gsap . to ( img , { opacity : 1 , duration : 0.5 , eas…" at bounding box center [600, 443] width 615 height 657
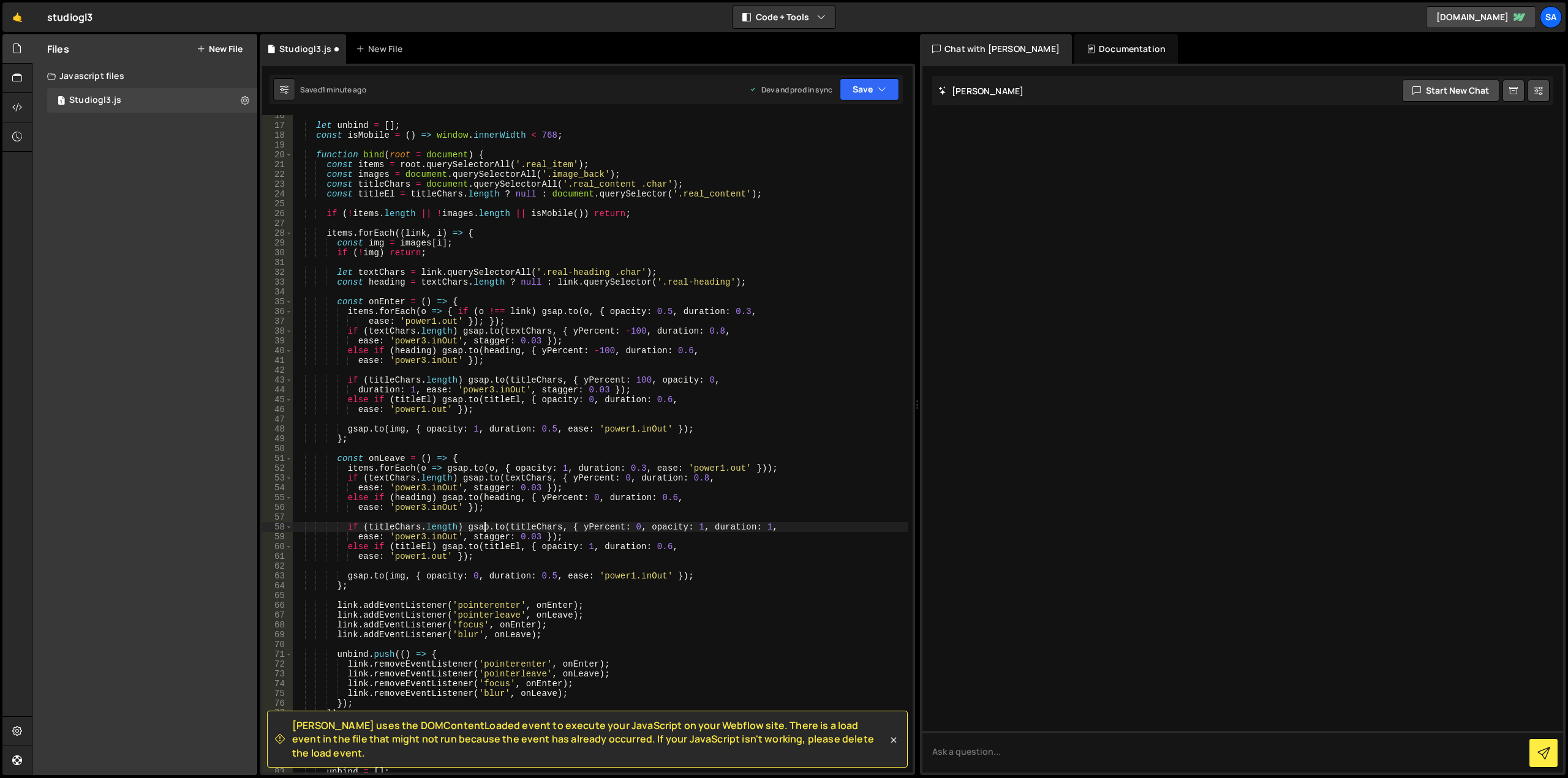
scroll to position [0, 0]
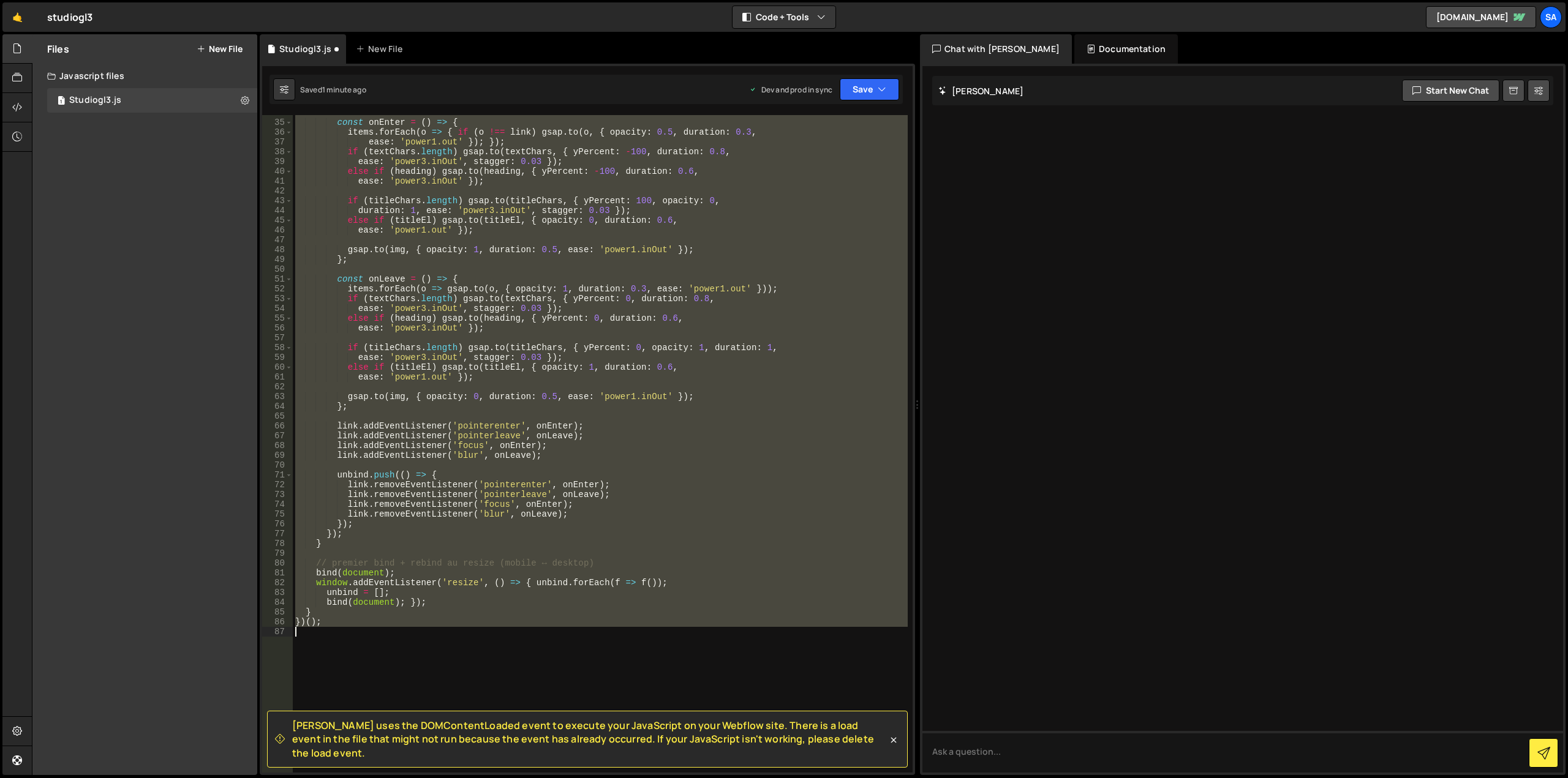
drag, startPoint x: 297, startPoint y: 122, endPoint x: 610, endPoint y: 677, distance: 637.2
click at [610, 677] on div "const onEnter = ( ) => { items . forEach ( o => { if ( o !== link ) gsap . to (…" at bounding box center [600, 446] width 615 height 677
type textarea "})();"
paste textarea
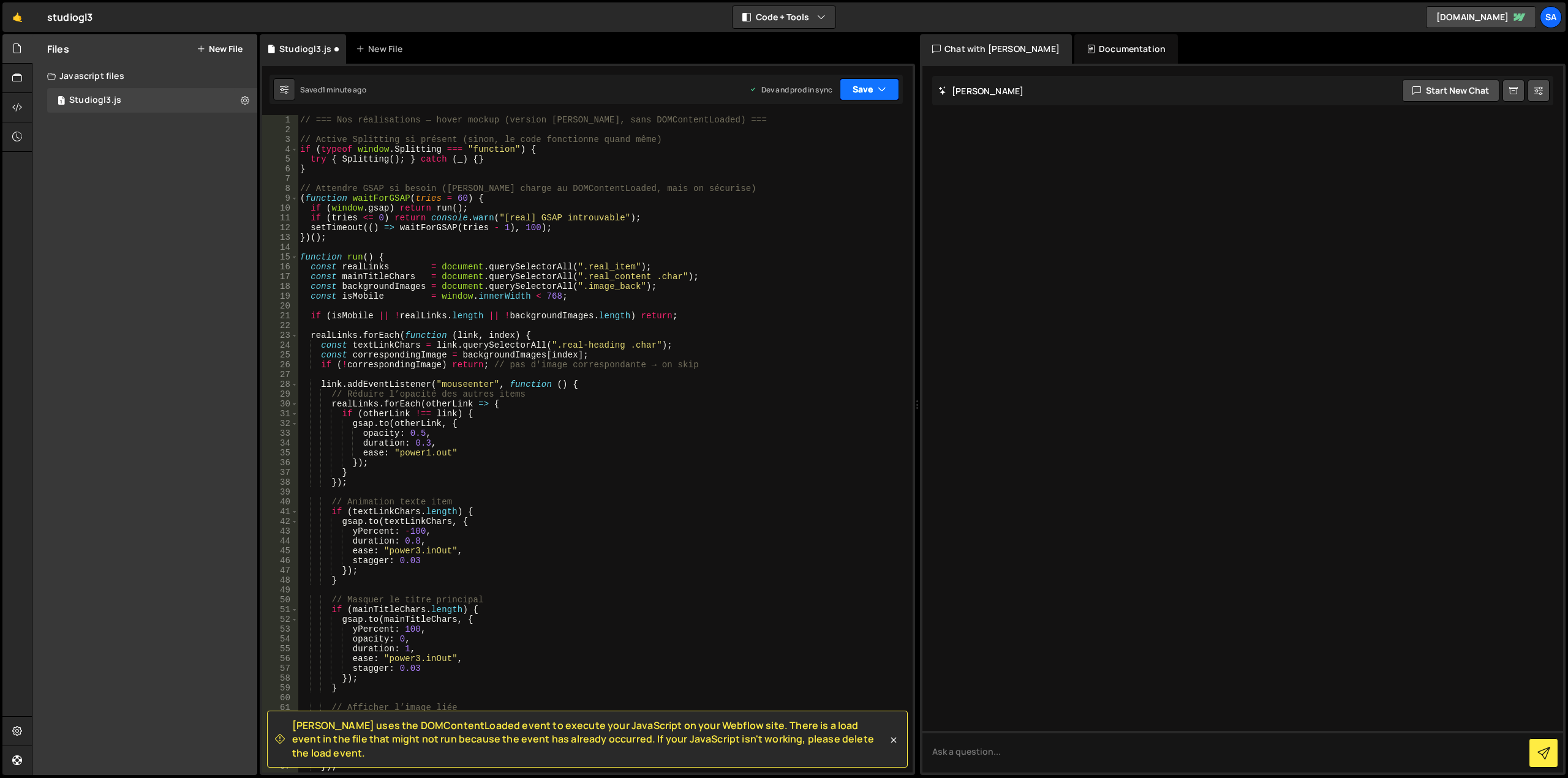
click at [866, 95] on button "Save" at bounding box center [870, 90] width 60 height 22
click at [887, 749] on span "Slater uses the DOMContentLoaded event to execute your JavaScript on your Webfl…" at bounding box center [589, 740] width 596 height 41
click at [888, 746] on icon at bounding box center [893, 740] width 12 height 12
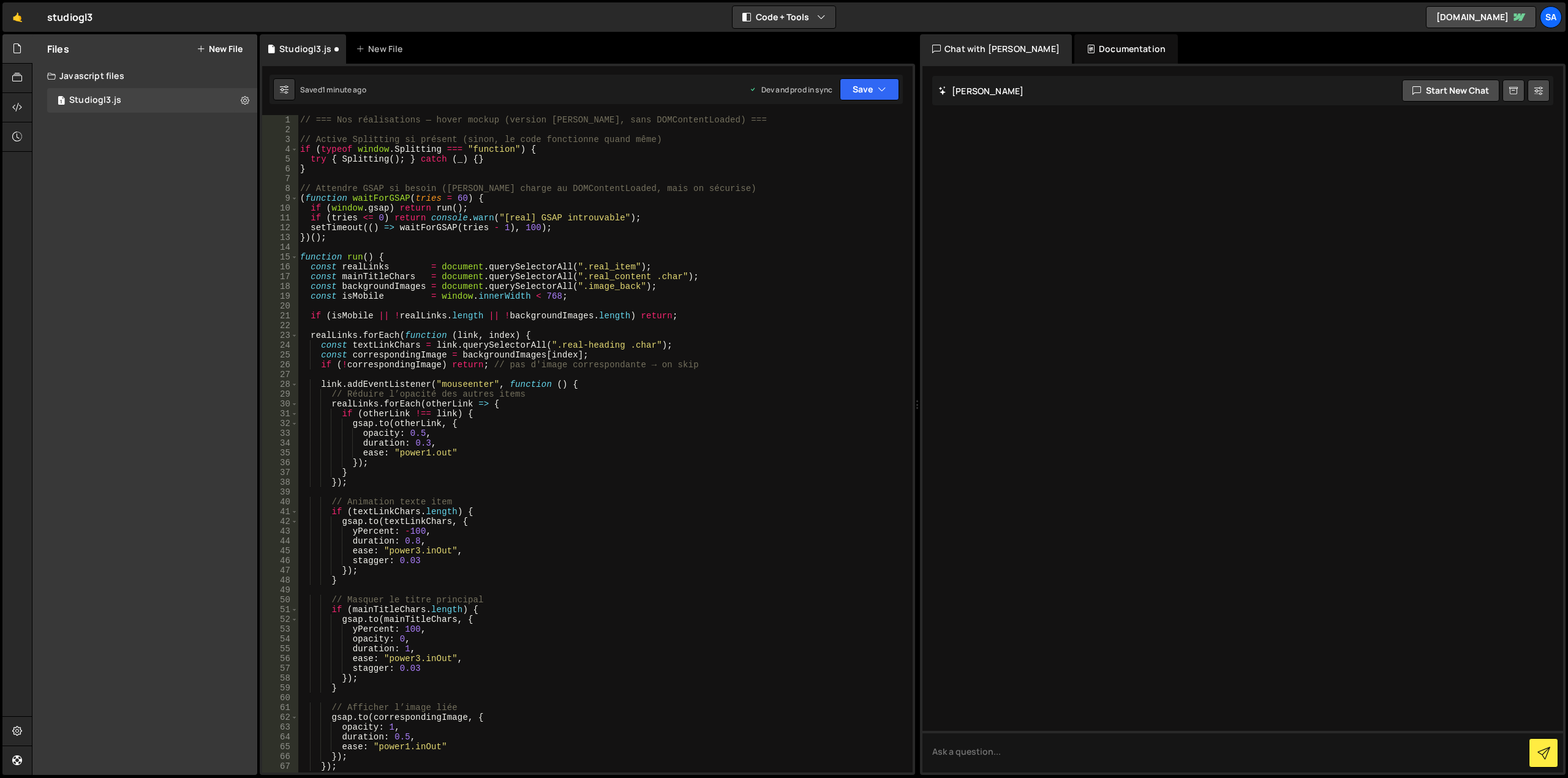
click at [865, 105] on div "1 2 3 4 5 6 7 8 9 10 11 12 13 14 15 16 17 18 19 20 21 22 23 24 25 26 27 28 29 3…" at bounding box center [588, 419] width 656 height 712
click at [867, 98] on button "Save" at bounding box center [870, 90] width 60 height 22
click at [840, 163] on div "Save to Production S" at bounding box center [828, 159] width 127 height 12
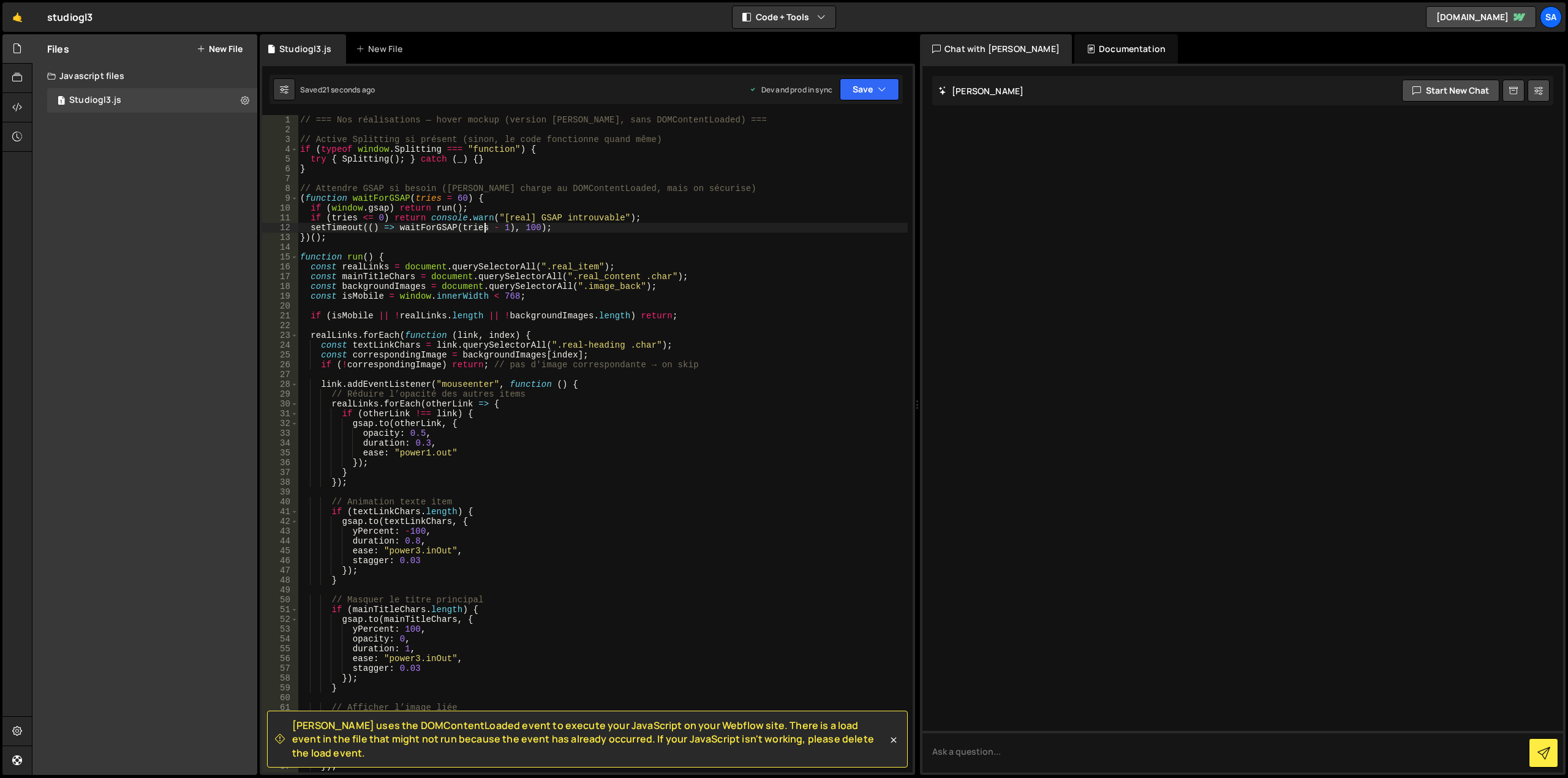
click at [484, 224] on div "// === Nos réalisations — hover mockup (version Slater, sans DOMContentLoaded) …" at bounding box center [603, 454] width 610 height 677
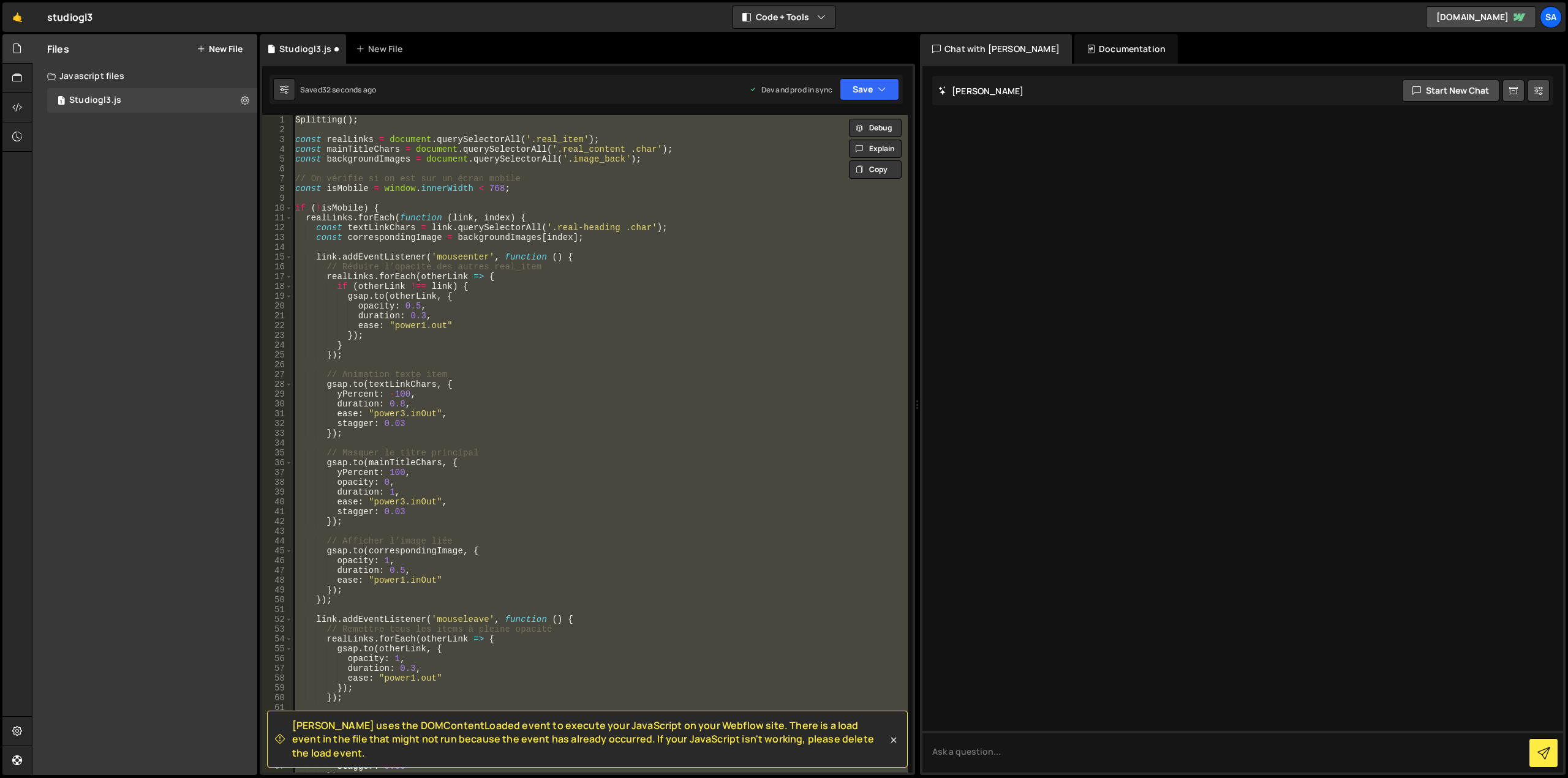
click at [592, 347] on div "Splitting ( ) ; const realLinks = document . querySelectorAll ( '.real_item' ) …" at bounding box center [600, 443] width 615 height 657
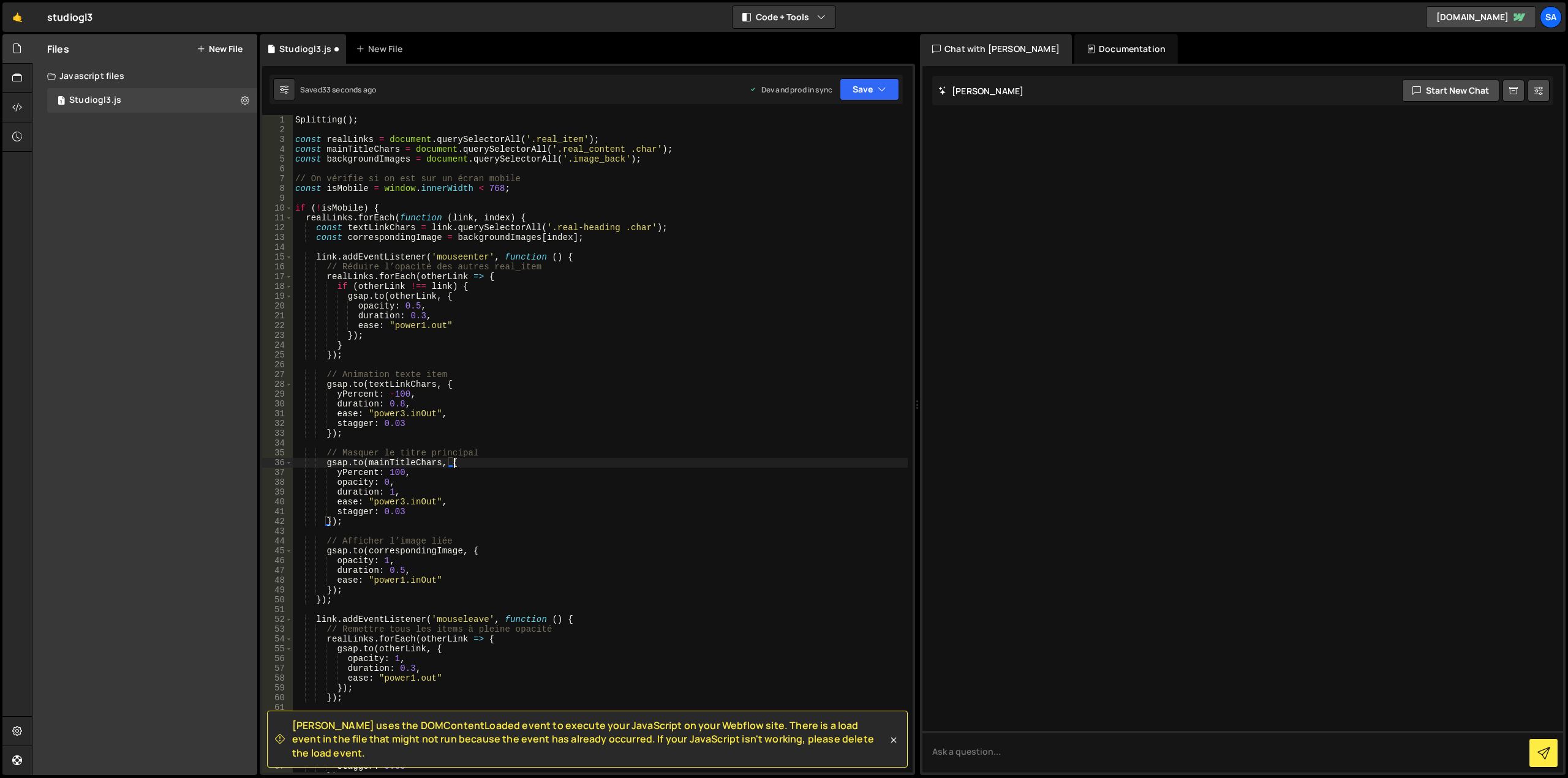
click at [652, 460] on div "Splitting ( ) ; const realLinks = document . querySelectorAll ( '.real_item' ) …" at bounding box center [600, 454] width 615 height 677
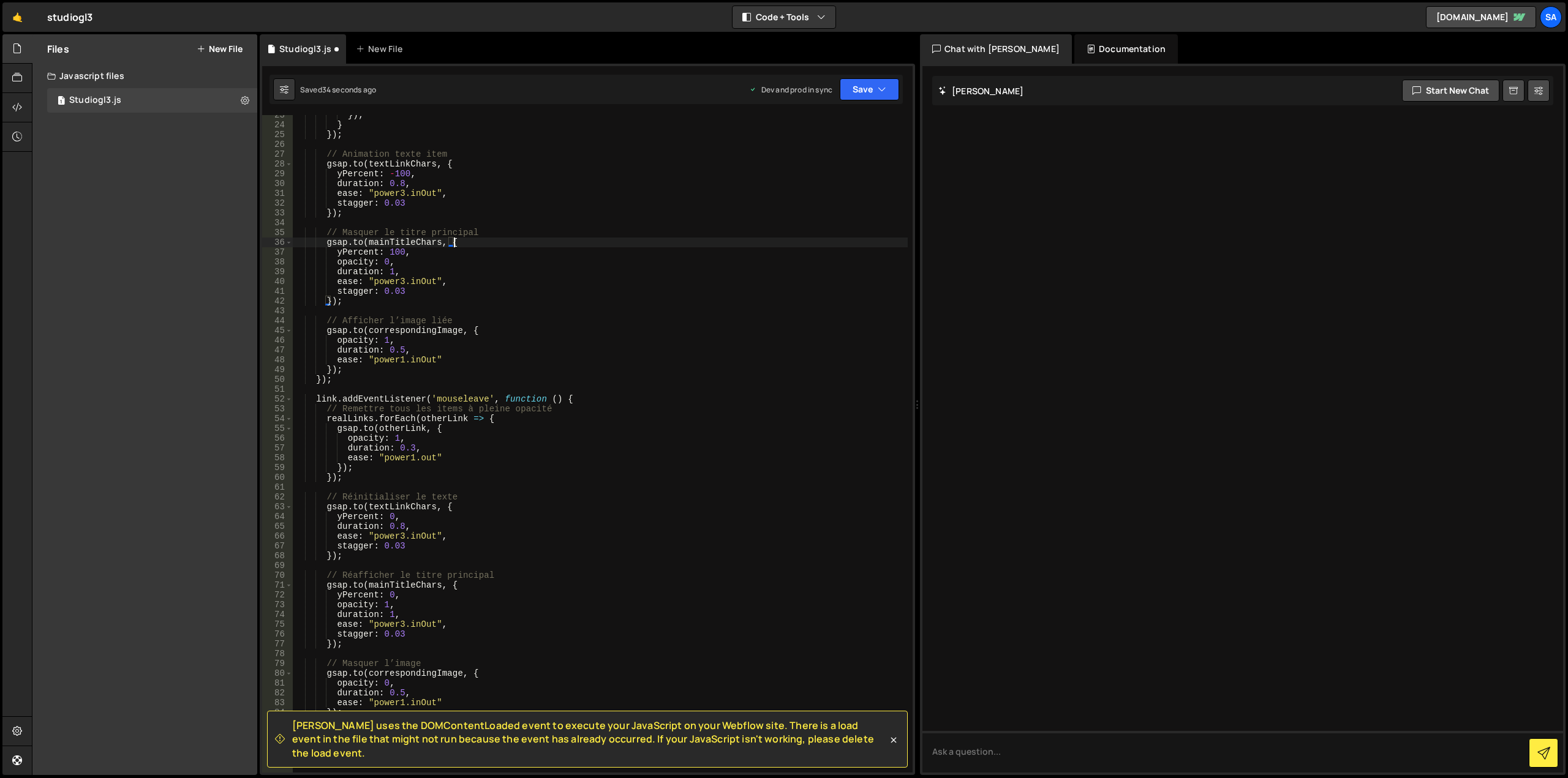
scroll to position [441, 0]
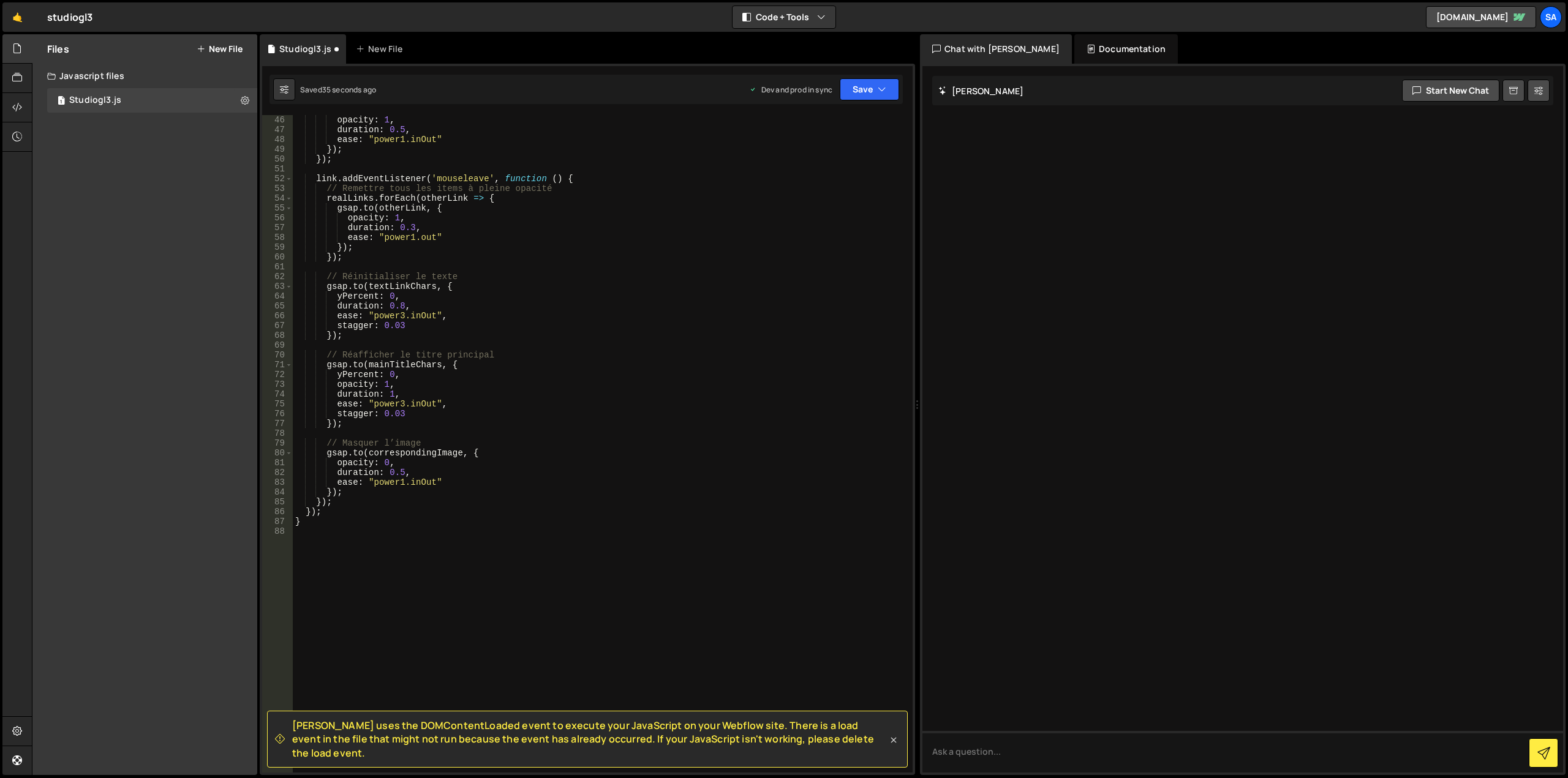
click at [894, 739] on link at bounding box center [893, 739] width 12 height 14
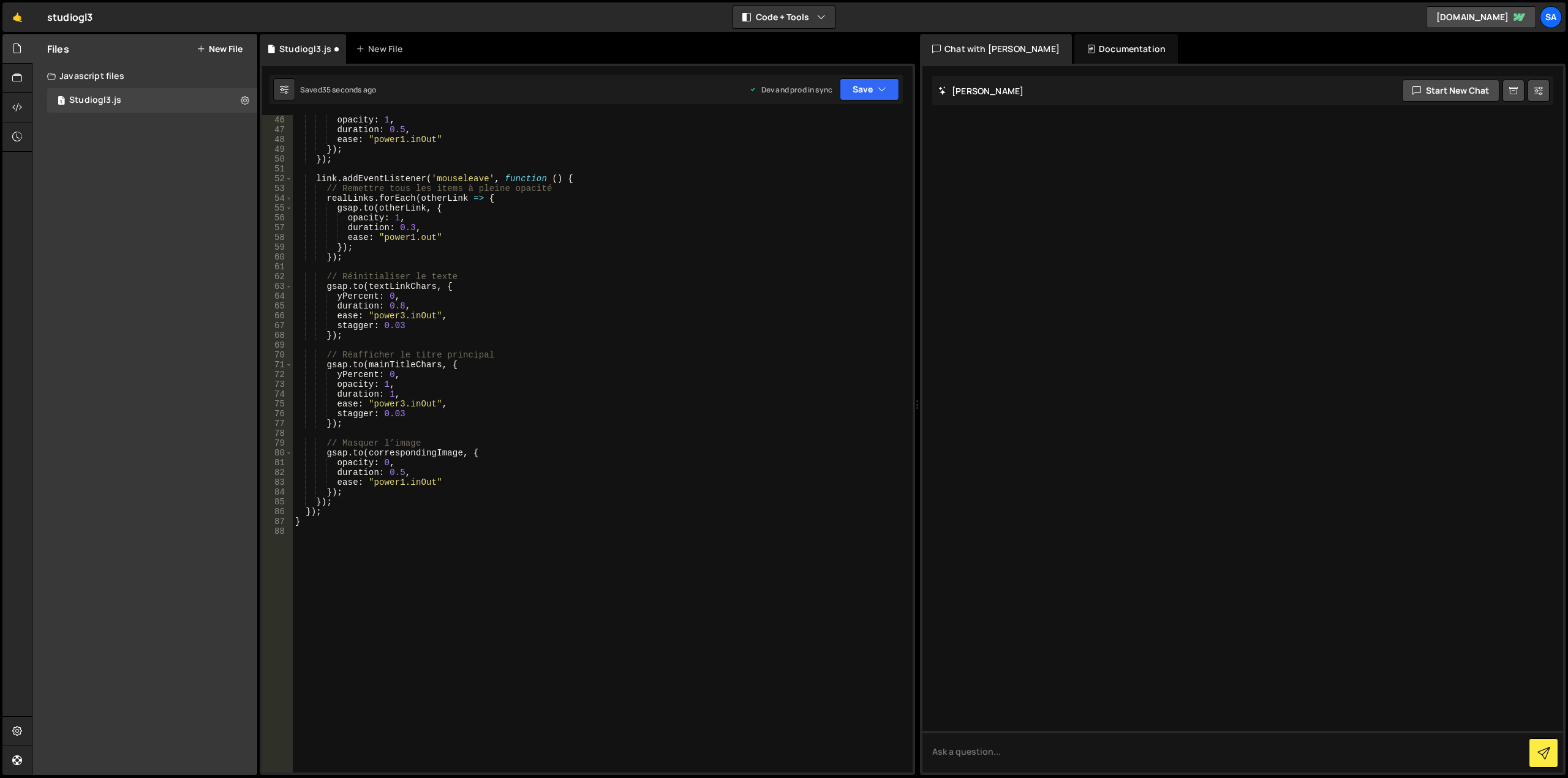
click at [863, 104] on div "gsap.to(mainTitleChars, { 46 47 48 49 50 51 52 53 54 55 56 57 58 59 60 61 62 63…" at bounding box center [588, 419] width 656 height 712
click at [867, 78] on div "Saved 36 seconds ago Dev and prod in sync Upgrade to Edit Save Save to Staging …" at bounding box center [586, 89] width 633 height 29
click at [868, 84] on button "Save" at bounding box center [870, 90] width 60 height 22
click at [846, 169] on div "Saved 36 seconds ago" at bounding box center [828, 173] width 127 height 15
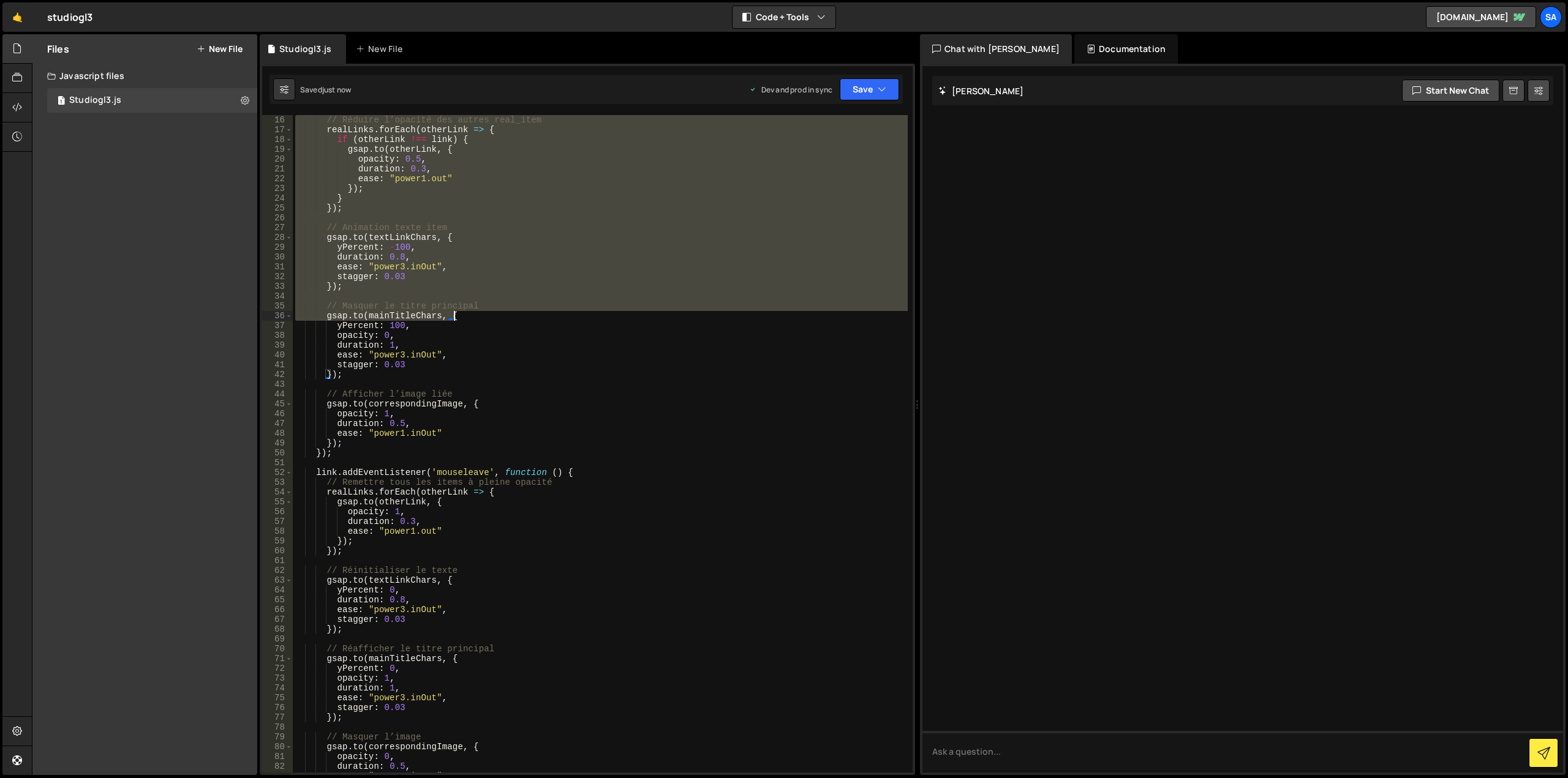
scroll to position [294, 0]
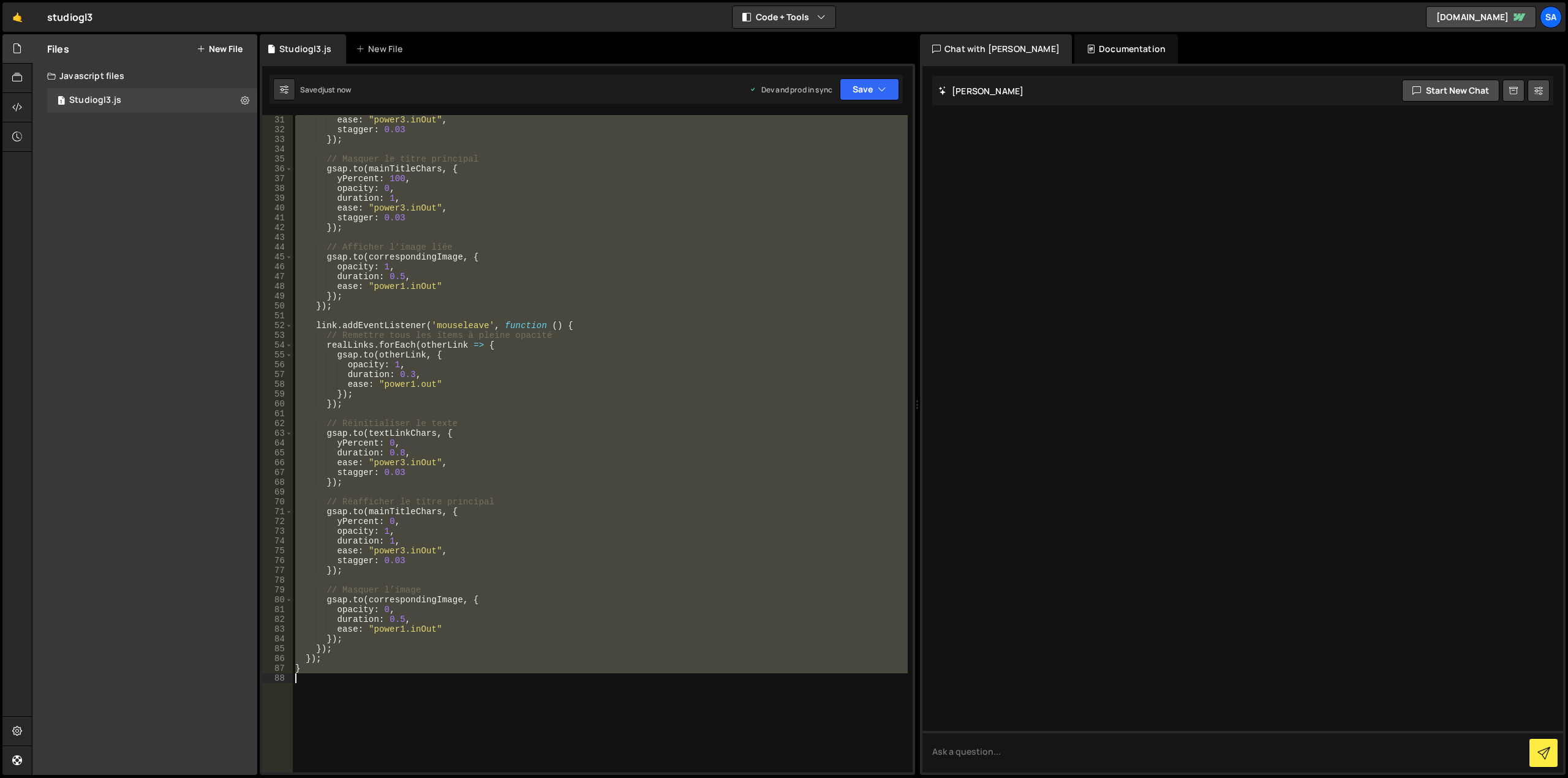
drag, startPoint x: 293, startPoint y: 123, endPoint x: 651, endPoint y: 678, distance: 660.4
click at [651, 678] on div "ease : "power3.inOut" , stagger : 0.03 }) ; // Masquer le titre principal gsap …" at bounding box center [600, 454] width 615 height 677
type textarea "}"
